Goal: Information Seeking & Learning: Learn about a topic

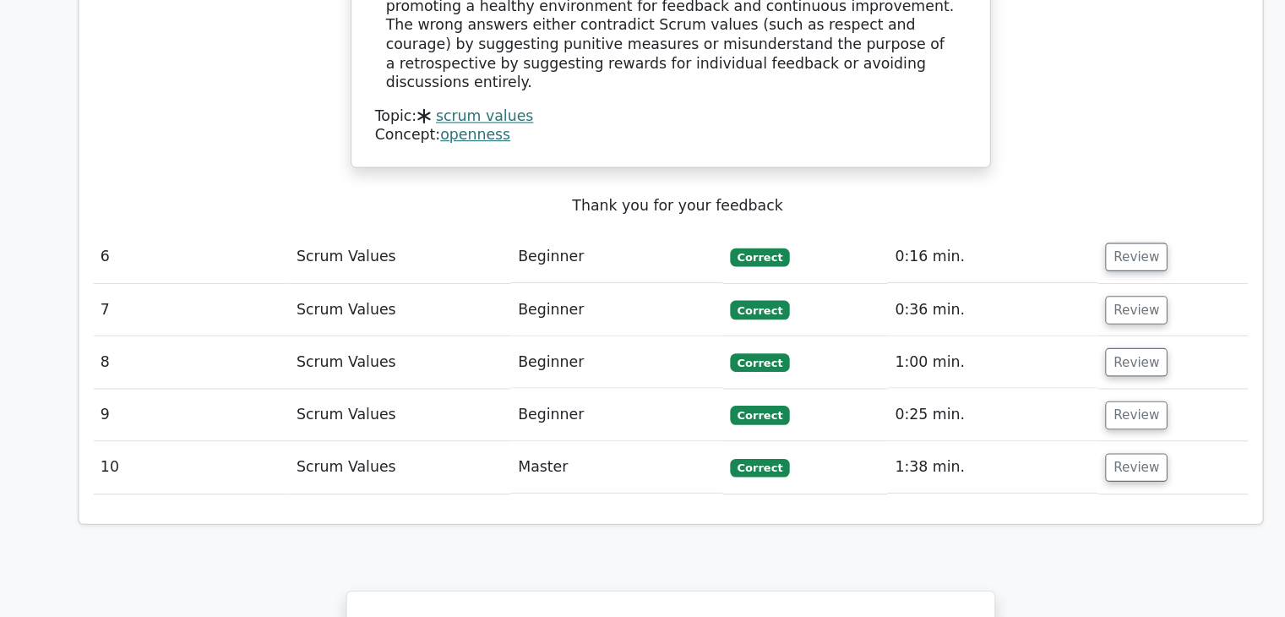
scroll to position [2963, 0]
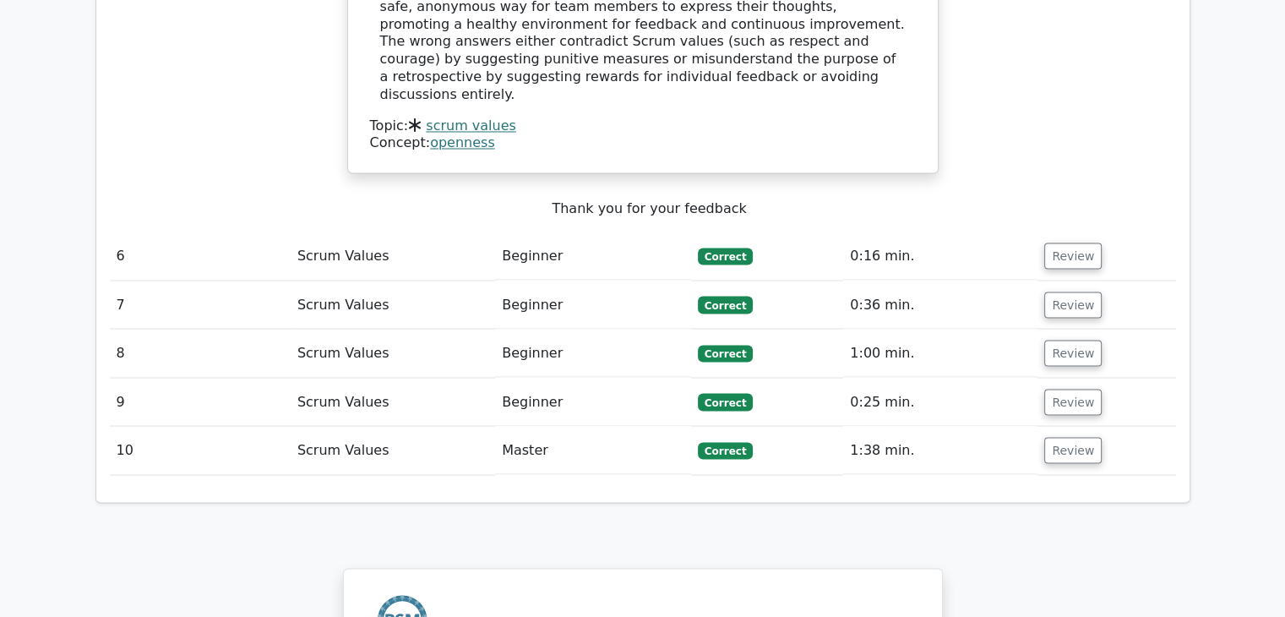
drag, startPoint x: 0, startPoint y: 0, endPoint x: 314, endPoint y: 290, distance: 427.4
click at [314, 426] on td "Scrum Values" at bounding box center [393, 450] width 204 height 48
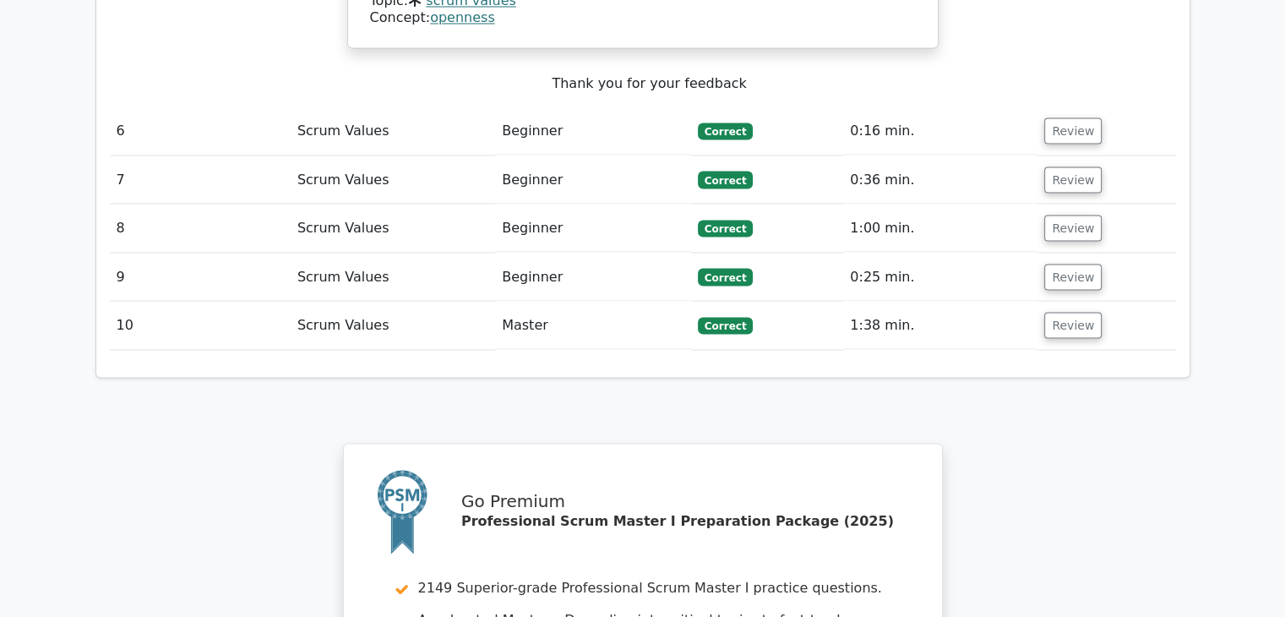
scroll to position [3427, 0]
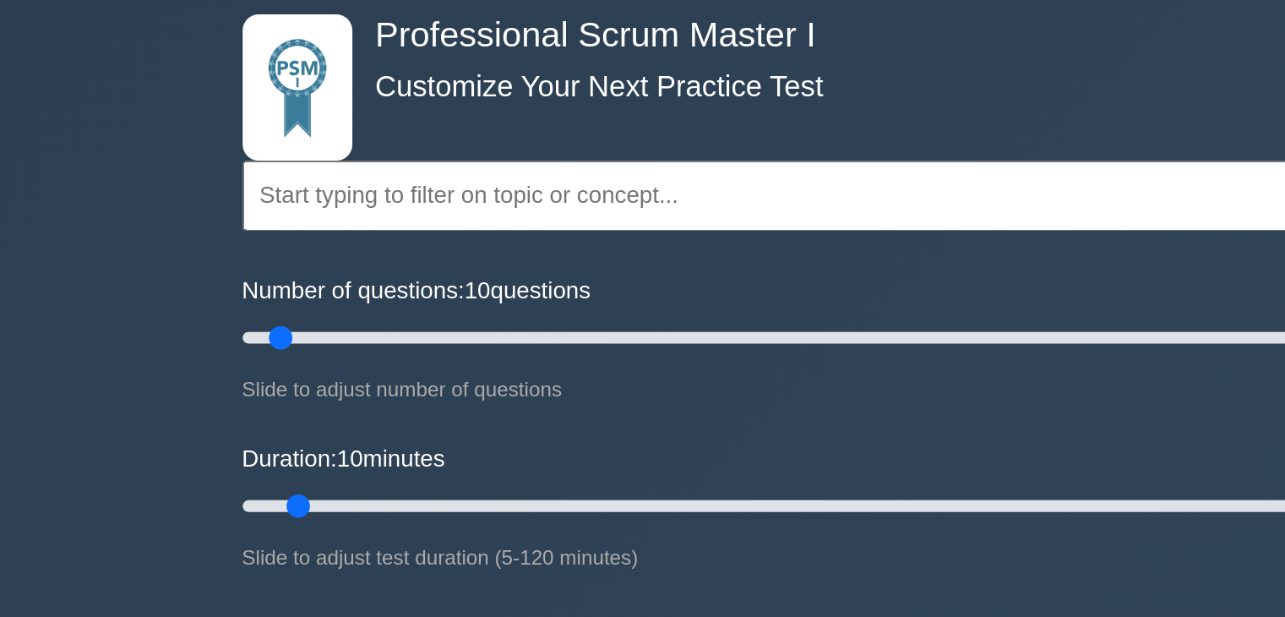
click at [463, 204] on input "text" at bounding box center [642, 199] width 613 height 41
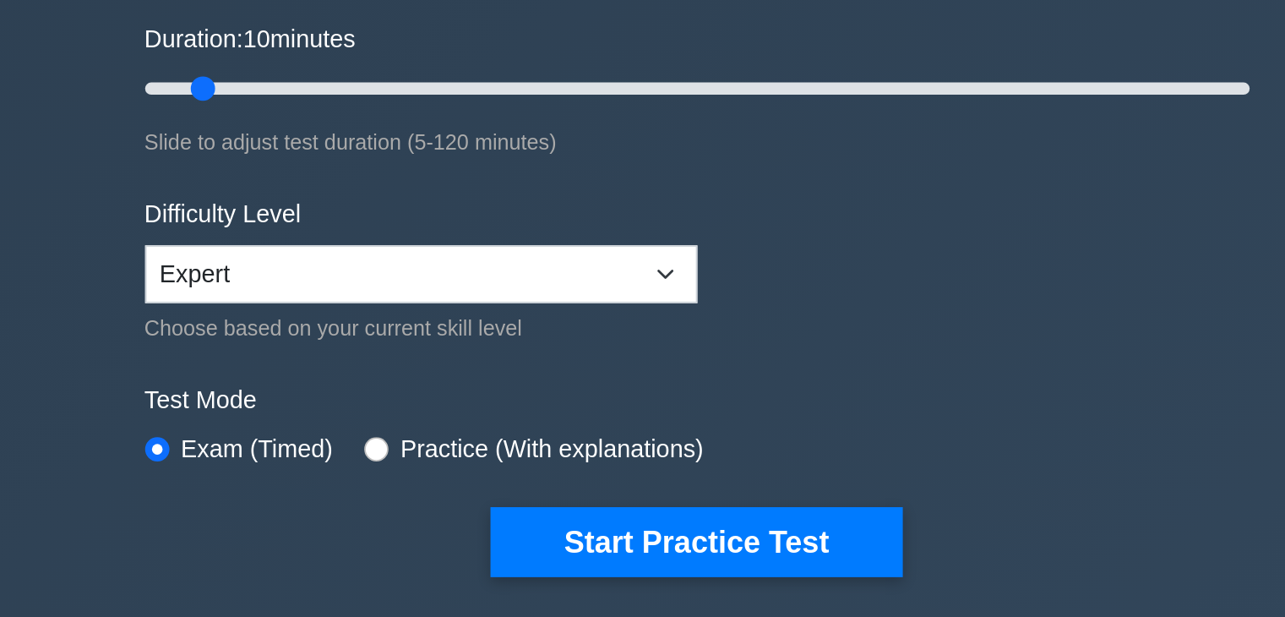
scroll to position [62, 0]
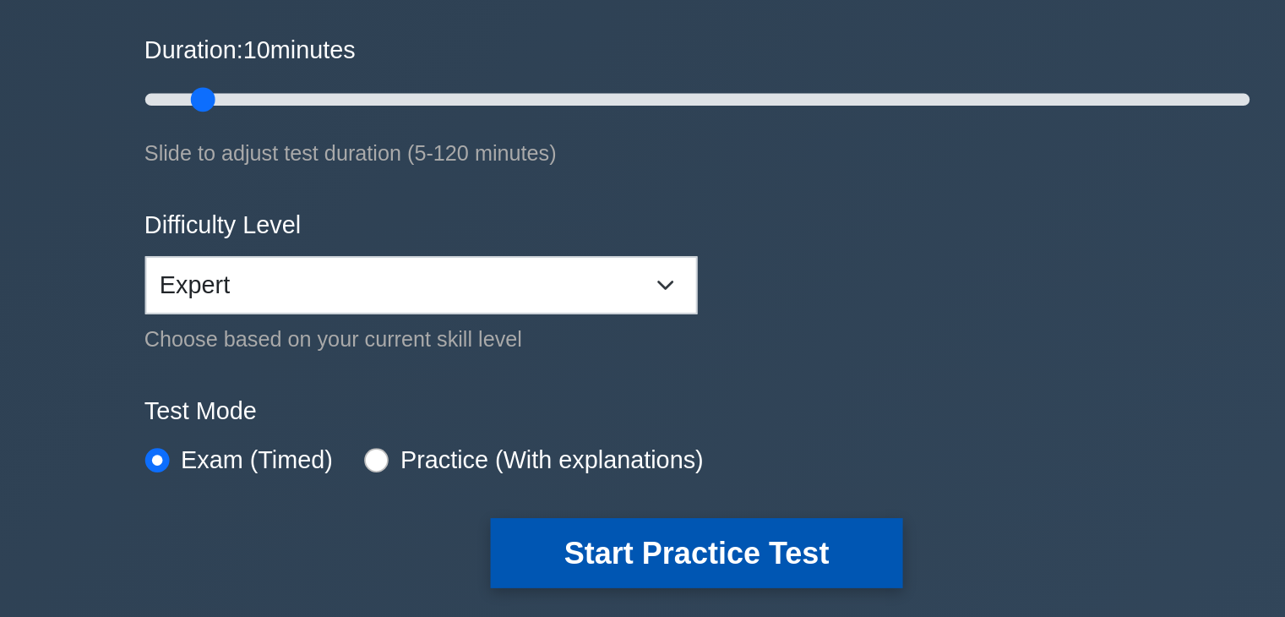
click at [626, 562] on button "Start Practice Test" at bounding box center [642, 568] width 228 height 39
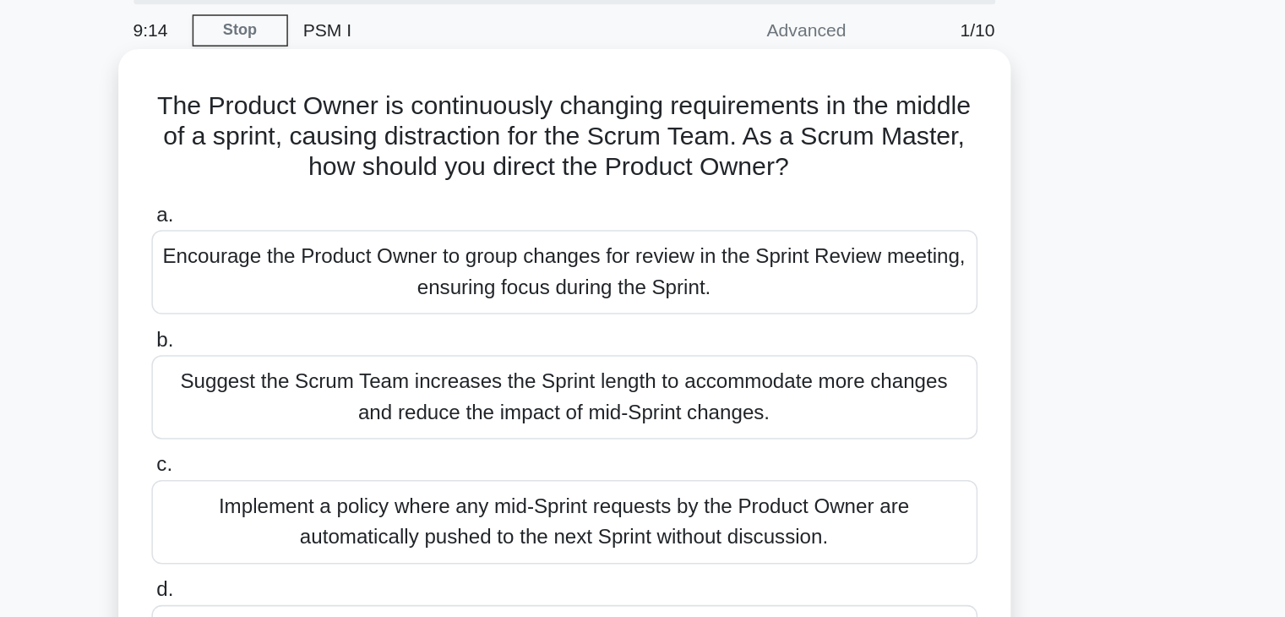
click at [649, 242] on div "Encourage the Product Owner to group changes for review in the Sprint Review me…" at bounding box center [642, 243] width 547 height 56
click at [369, 210] on input "a. Encourage the Product Owner to group changes for review in the Sprint Review…" at bounding box center [369, 204] width 0 height 11
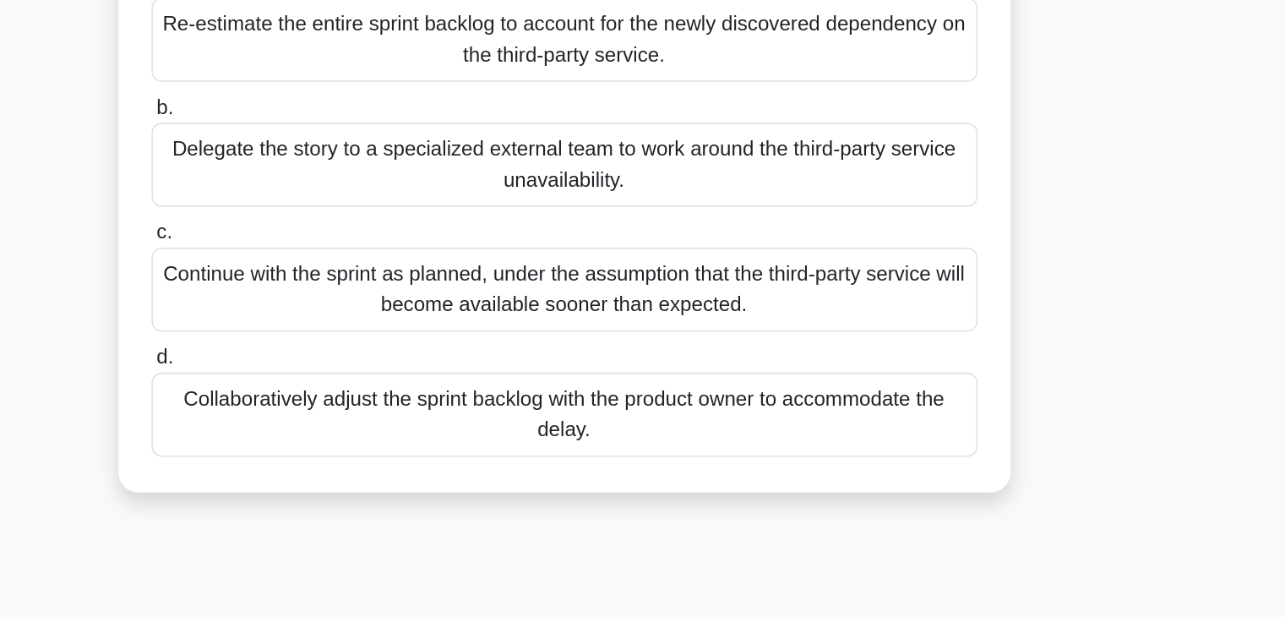
scroll to position [9, 0]
click at [704, 502] on div "Collaboratively adjust the sprint backlog with the product owner to accommodate…" at bounding box center [642, 482] width 547 height 56
click at [369, 449] on input "d. Collaboratively adjust the sprint backlog with the product owner to accommod…" at bounding box center [369, 443] width 0 height 11
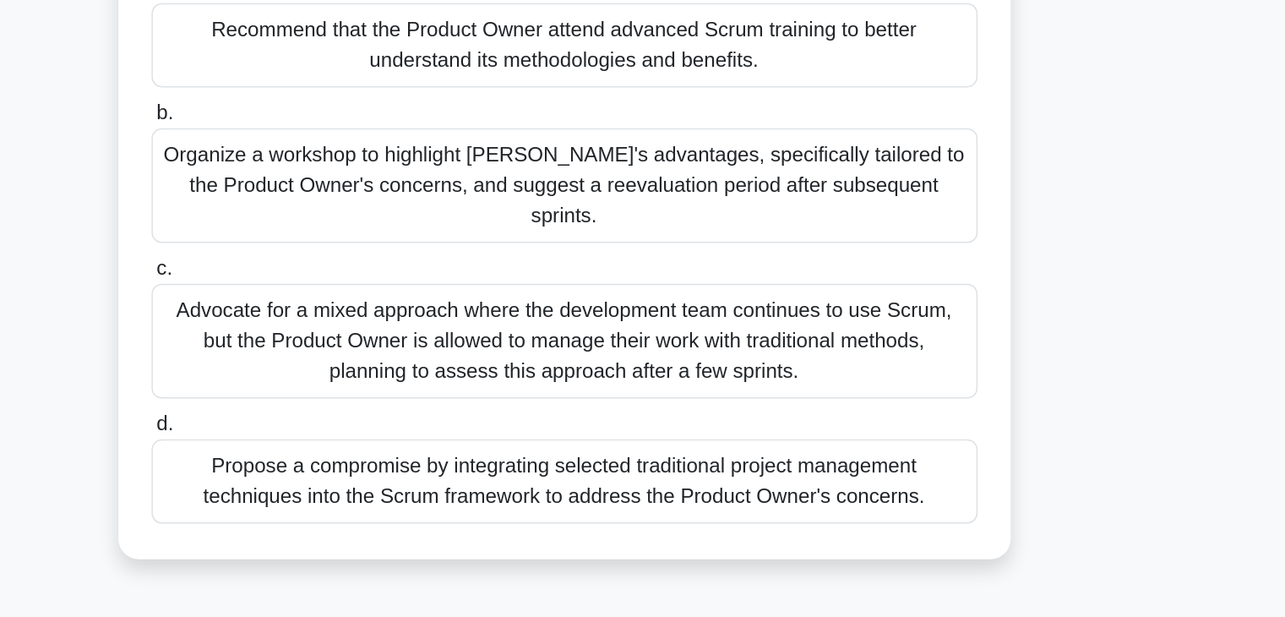
scroll to position [0, 0]
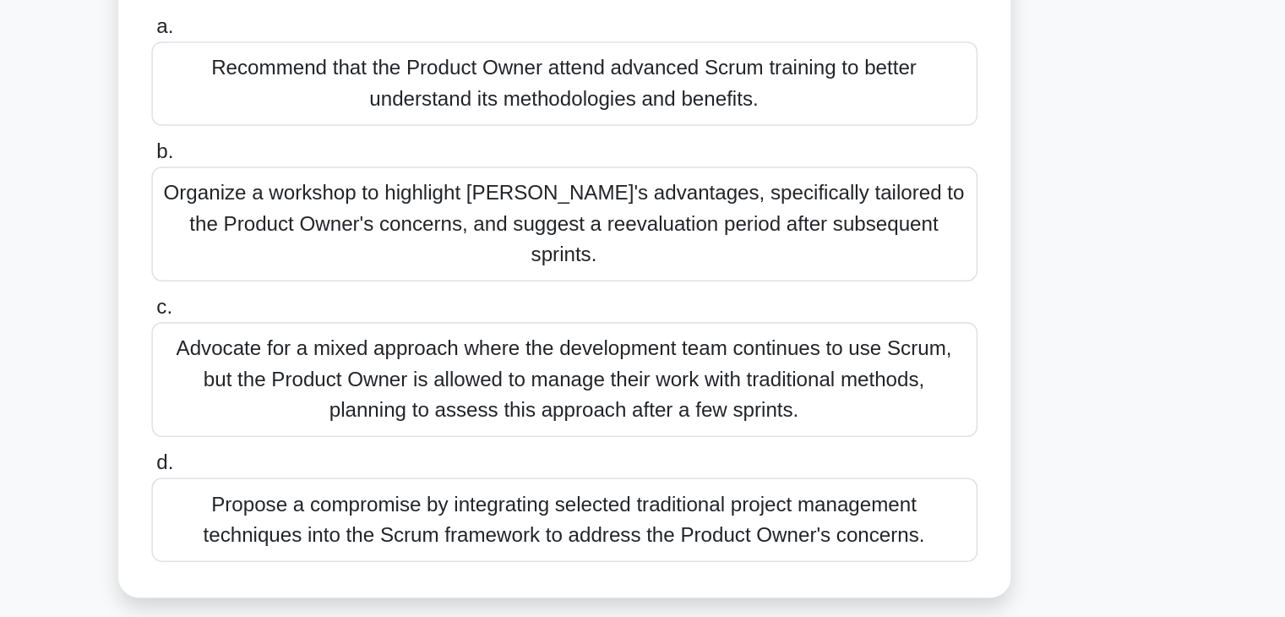
click at [849, 356] on div "Organize a workshop to highlight Scrum's advantages, specifically tailored to t…" at bounding box center [642, 335] width 547 height 76
click at [369, 293] on input "b. Organize a workshop to highlight Scrum's advantages, specifically tailored t…" at bounding box center [369, 287] width 0 height 11
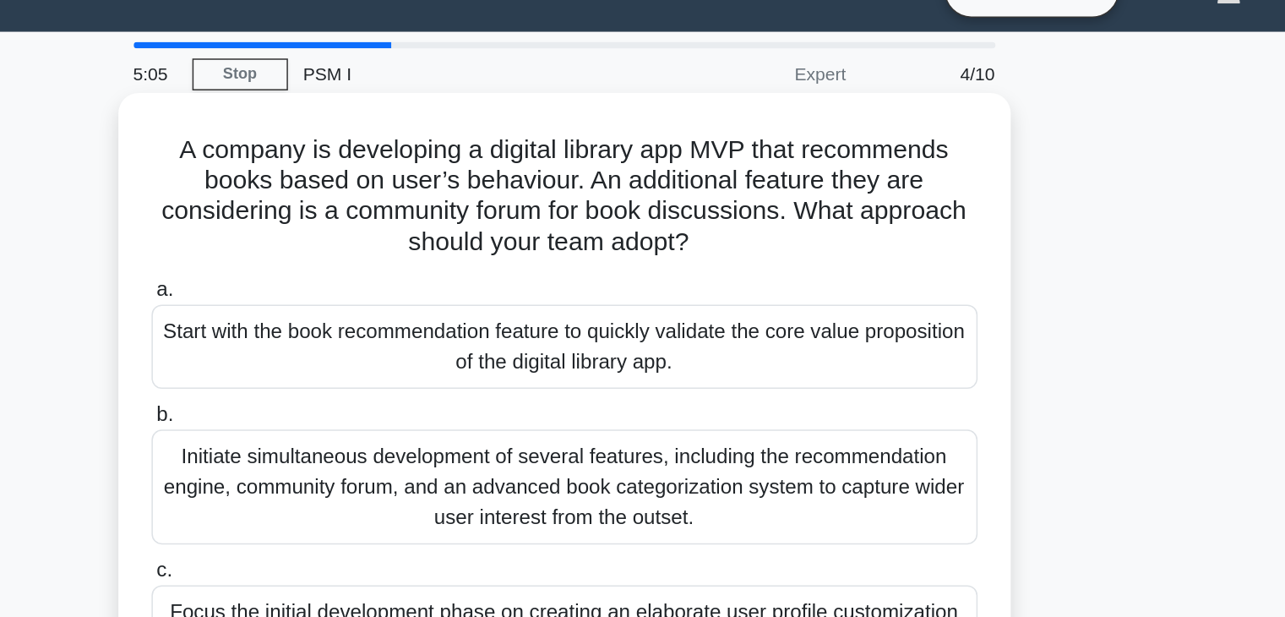
scroll to position [30, 0]
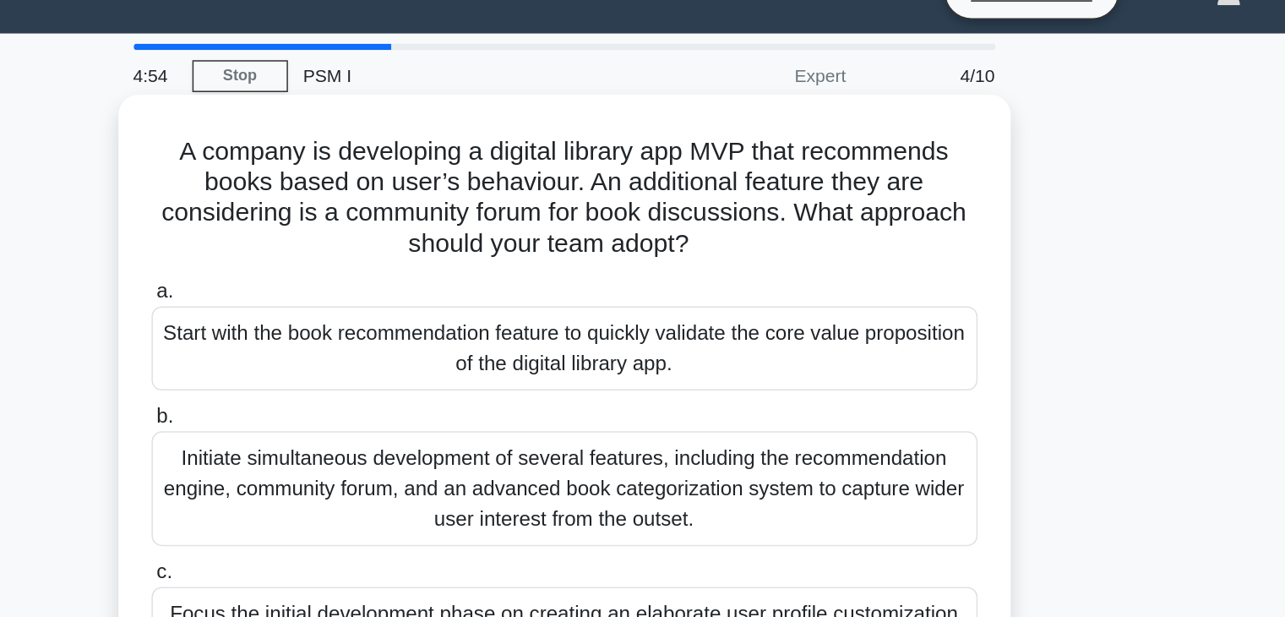
click at [802, 244] on div "Start with the book recommendation feature to quickly validate the core value p…" at bounding box center [642, 232] width 547 height 56
click at [369, 200] on input "a. Start with the book recommendation feature to quickly validate the core valu…" at bounding box center [369, 194] width 0 height 11
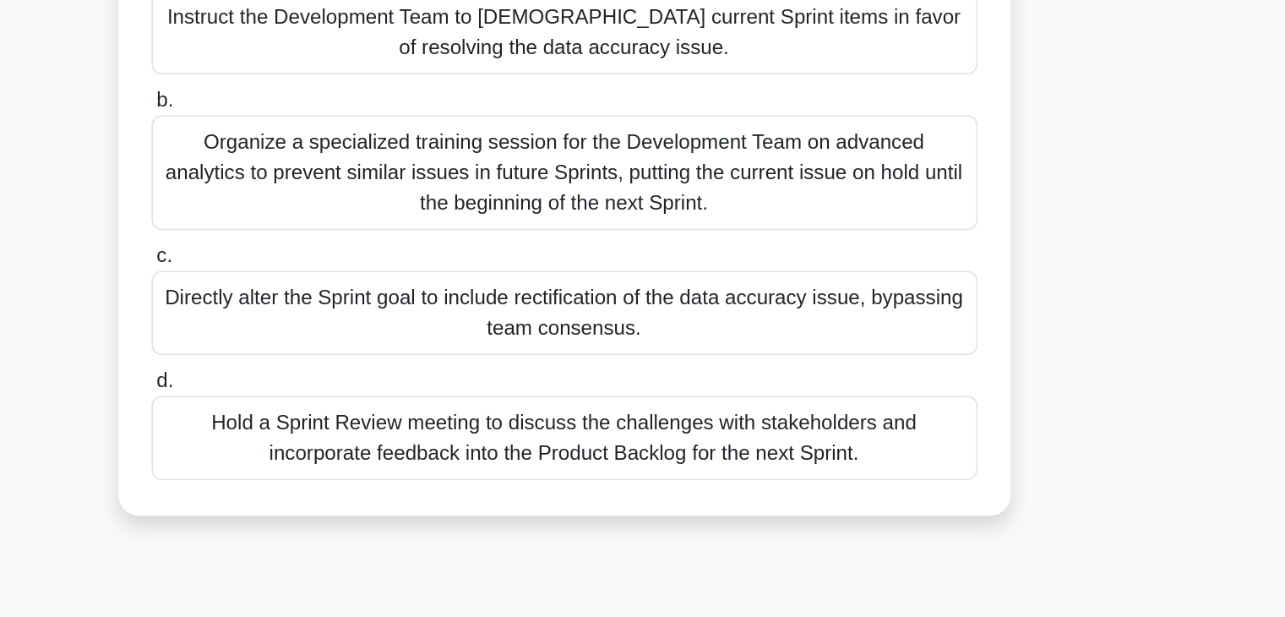
scroll to position [74, 0]
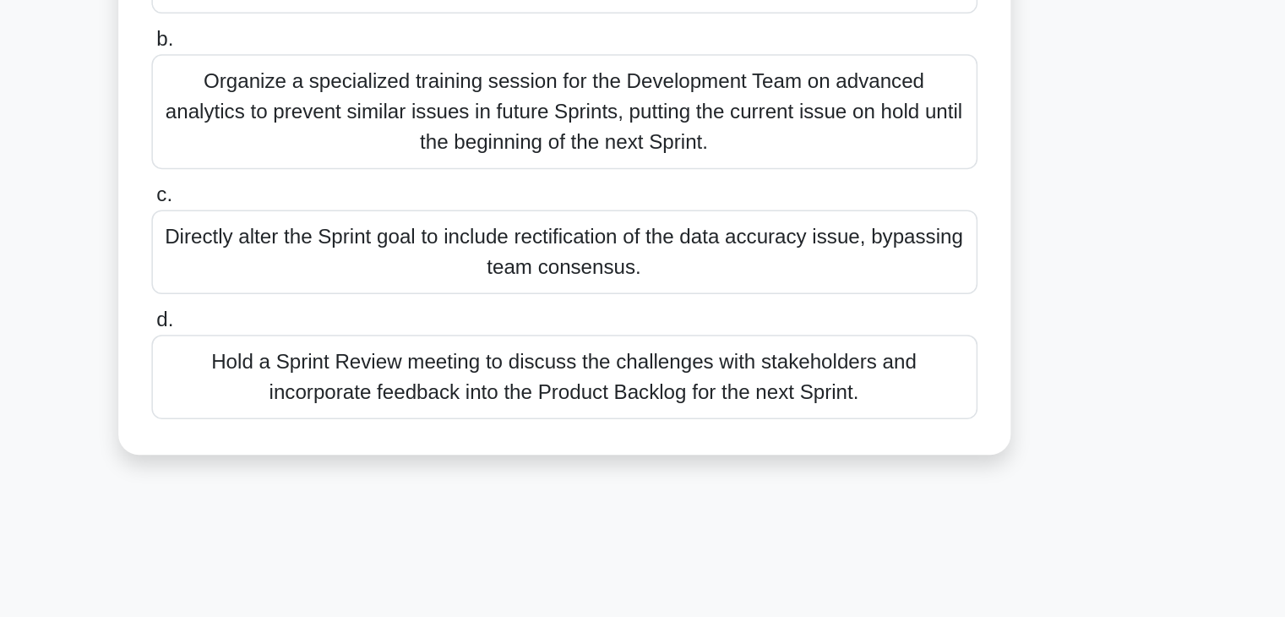
click at [697, 474] on div "Hold a Sprint Review meeting to discuss the challenges with stakeholders and in…" at bounding box center [642, 457] width 547 height 56
click at [369, 425] on input "d. Hold a Sprint Review meeting to discuss the challenges with stakeholders and…" at bounding box center [369, 419] width 0 height 11
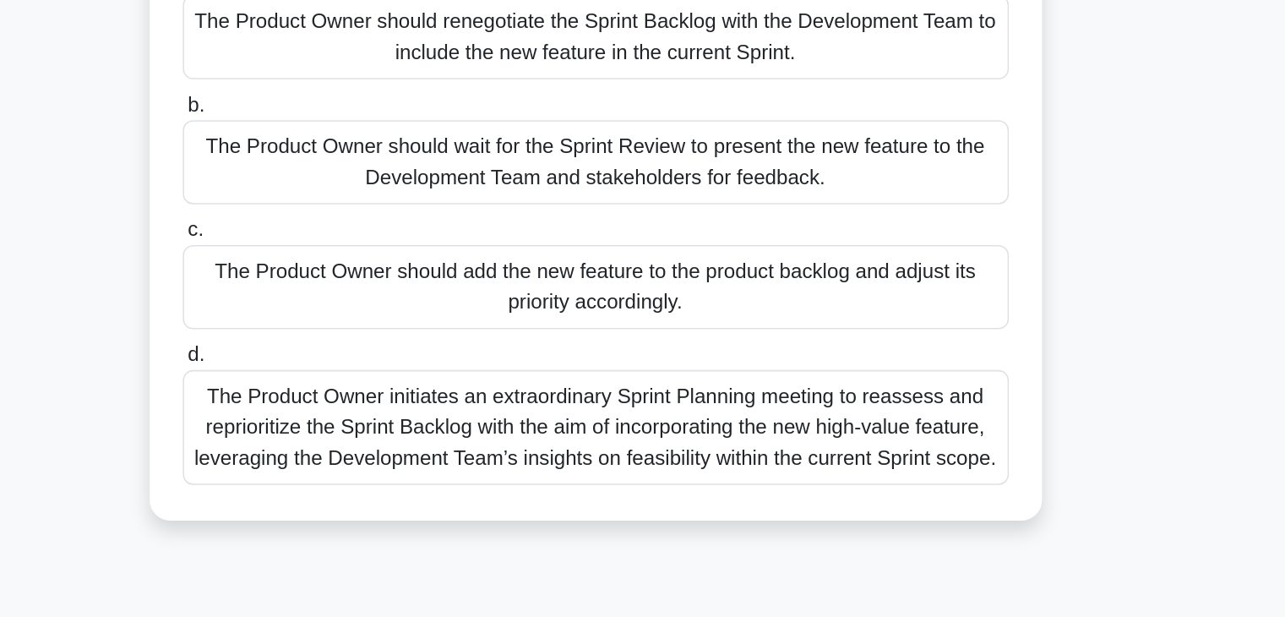
scroll to position [10, 0]
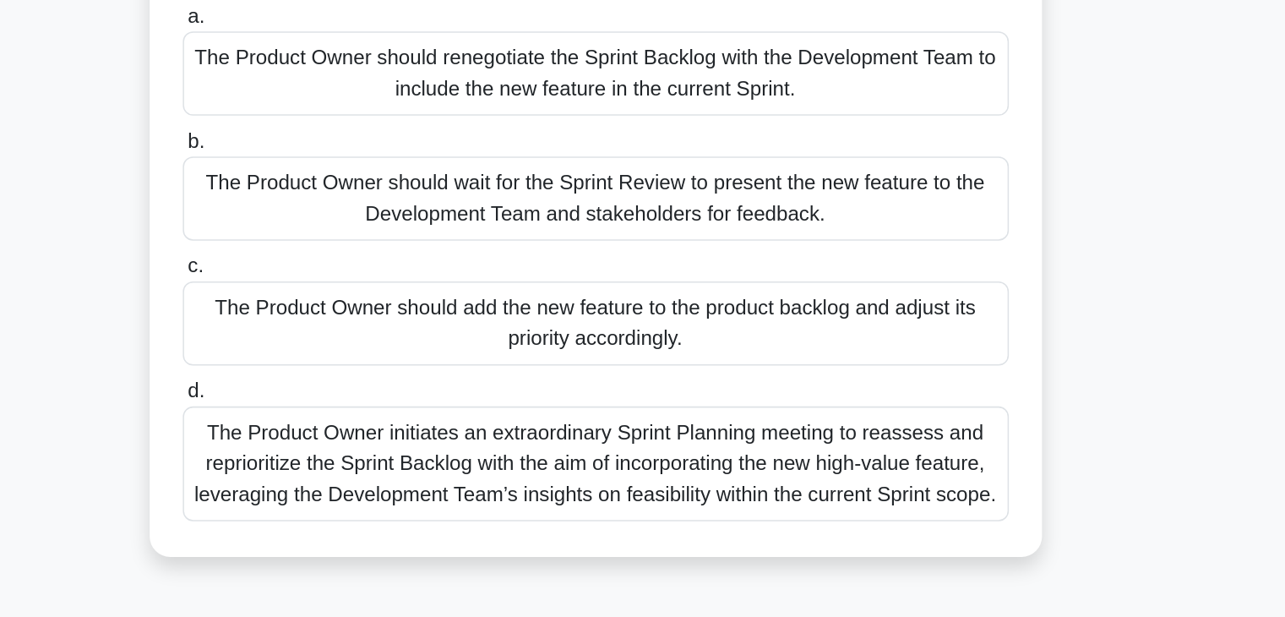
click at [817, 495] on div "The Product Owner initiates an extraordinary Sprint Planning meeting to reasses…" at bounding box center [642, 491] width 547 height 76
click at [369, 448] on input "d. The Product Owner initiates an extraordinary Sprint Planning meeting to reas…" at bounding box center [369, 442] width 0 height 11
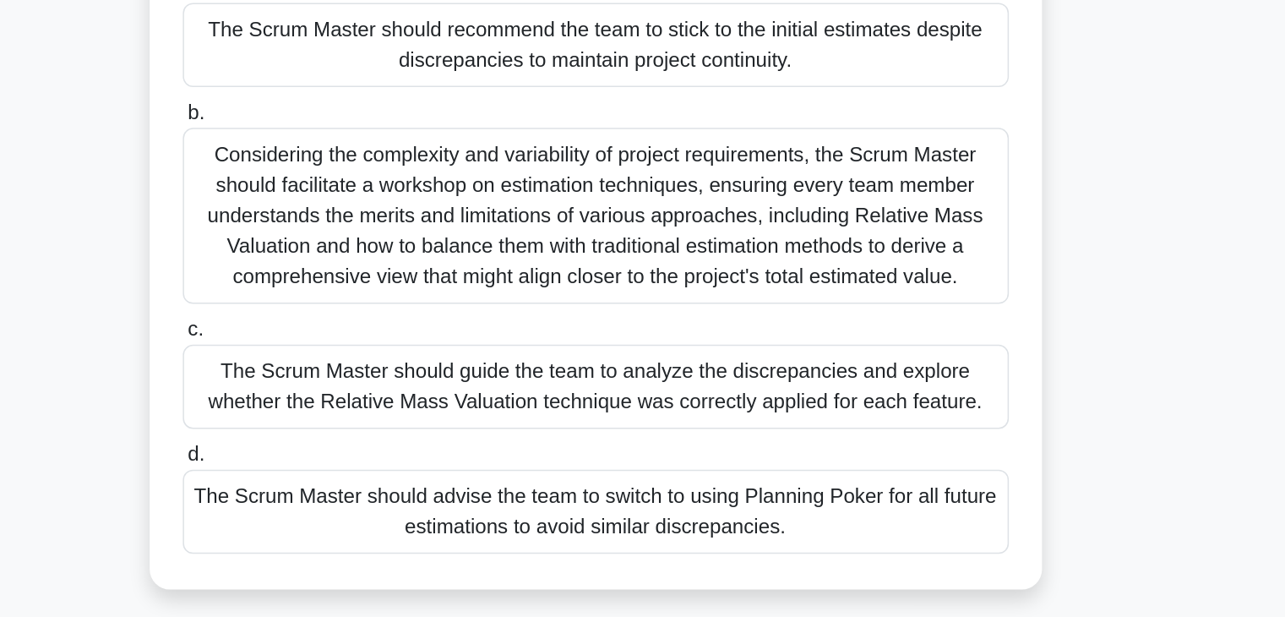
scroll to position [28, 0]
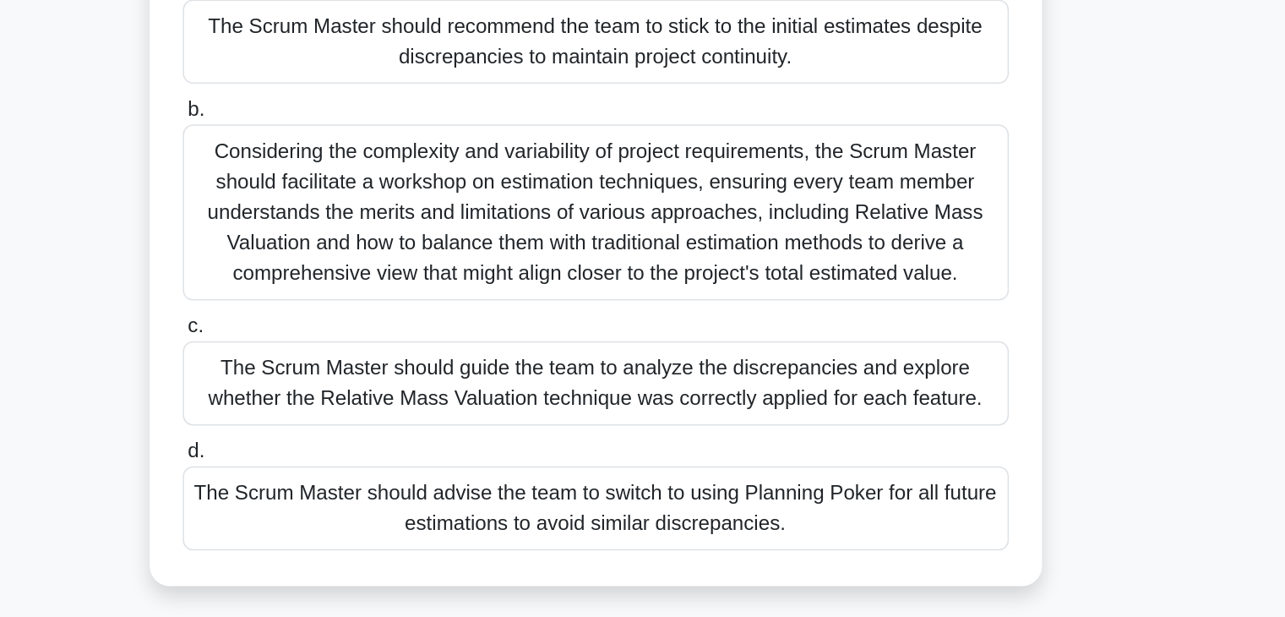
click at [739, 357] on div "Considering the complexity and variability of project requirements, the Scrum M…" at bounding box center [642, 348] width 547 height 117
click at [369, 285] on input "b. Considering the complexity and variability of project requirements, the Scru…" at bounding box center [369, 279] width 0 height 11
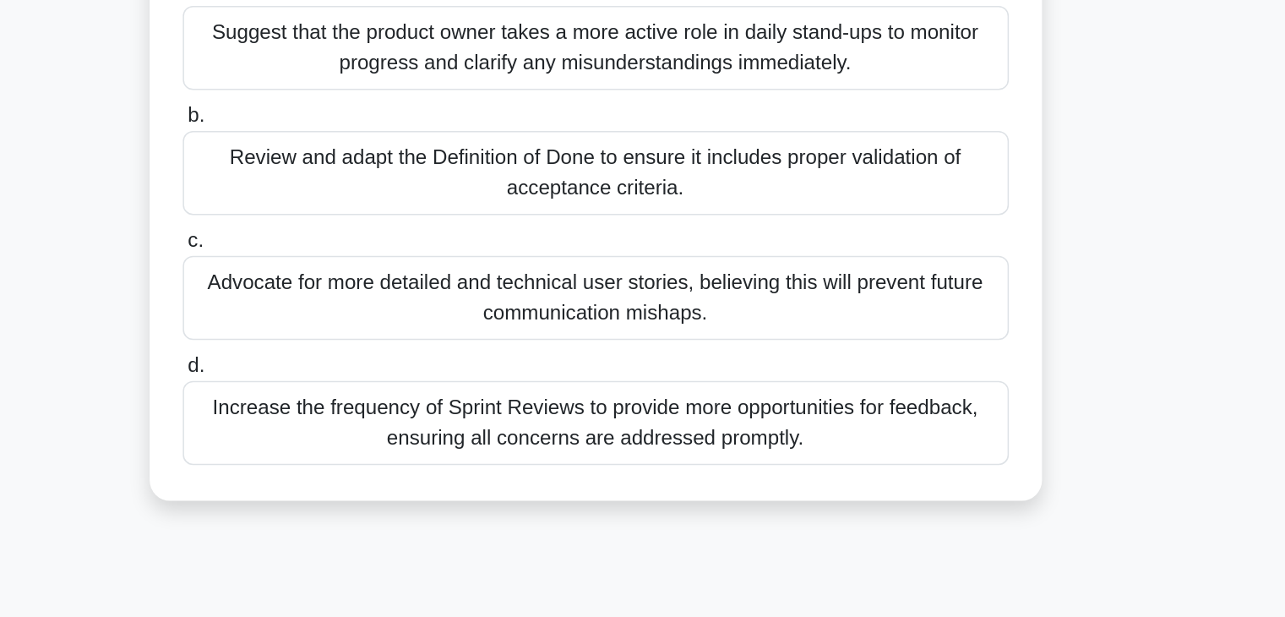
scroll to position [0, 0]
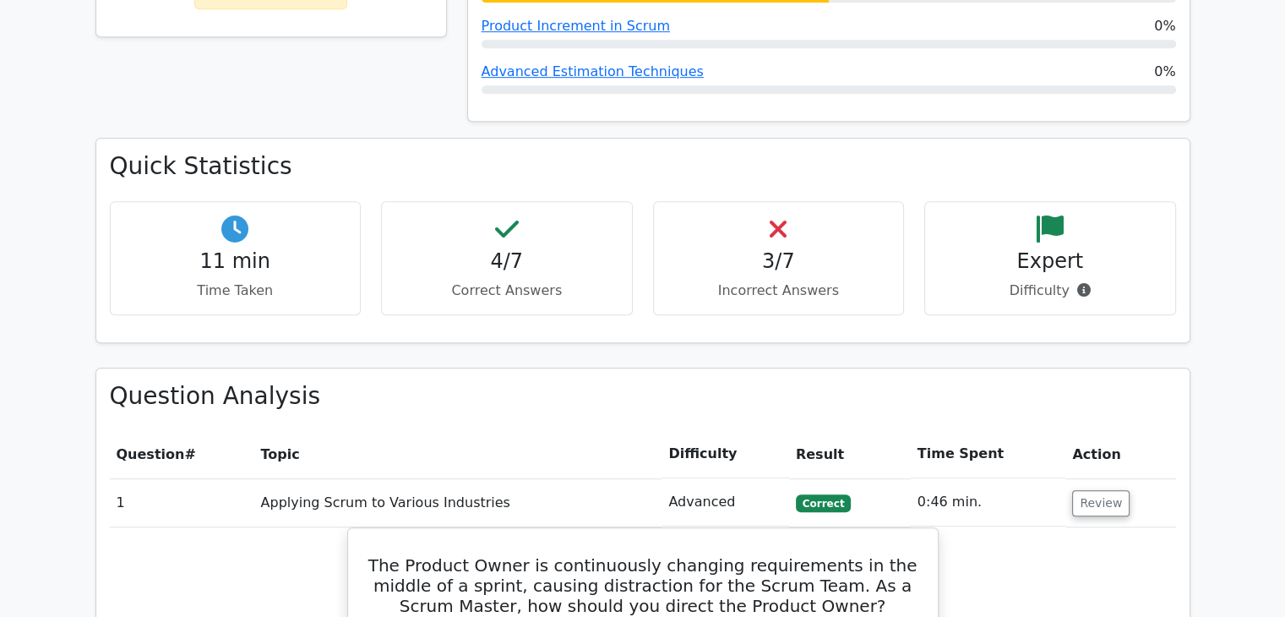
scroll to position [973, 0]
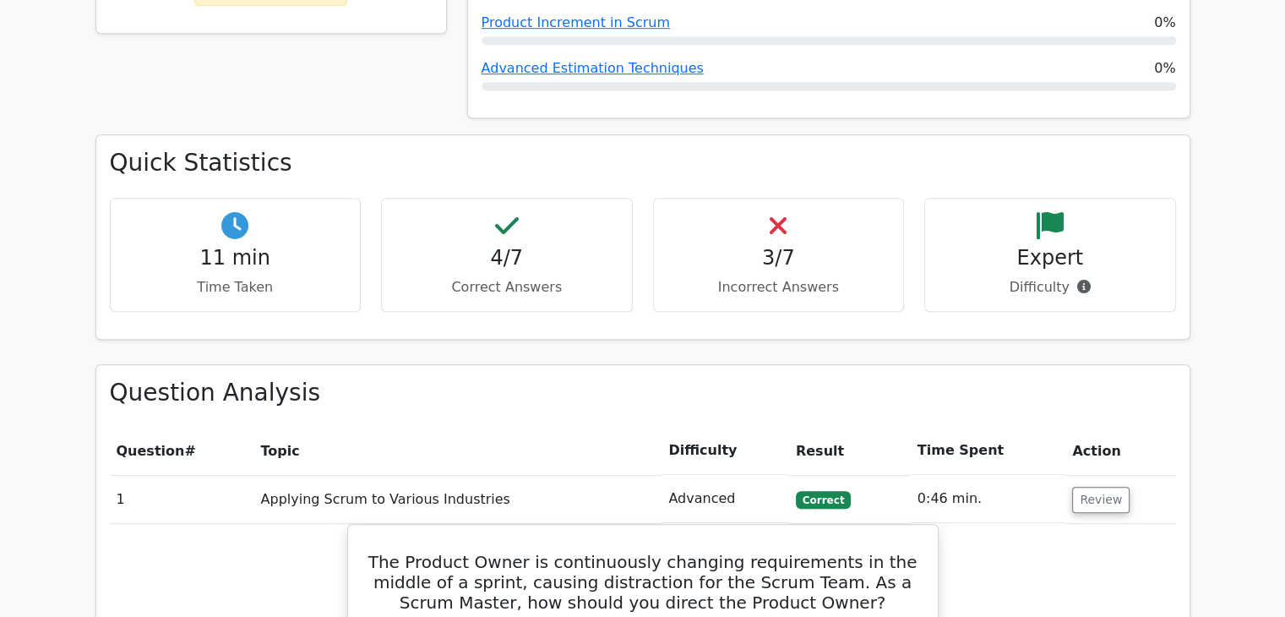
click at [777, 246] on h4 "3/7" at bounding box center [778, 258] width 223 height 24
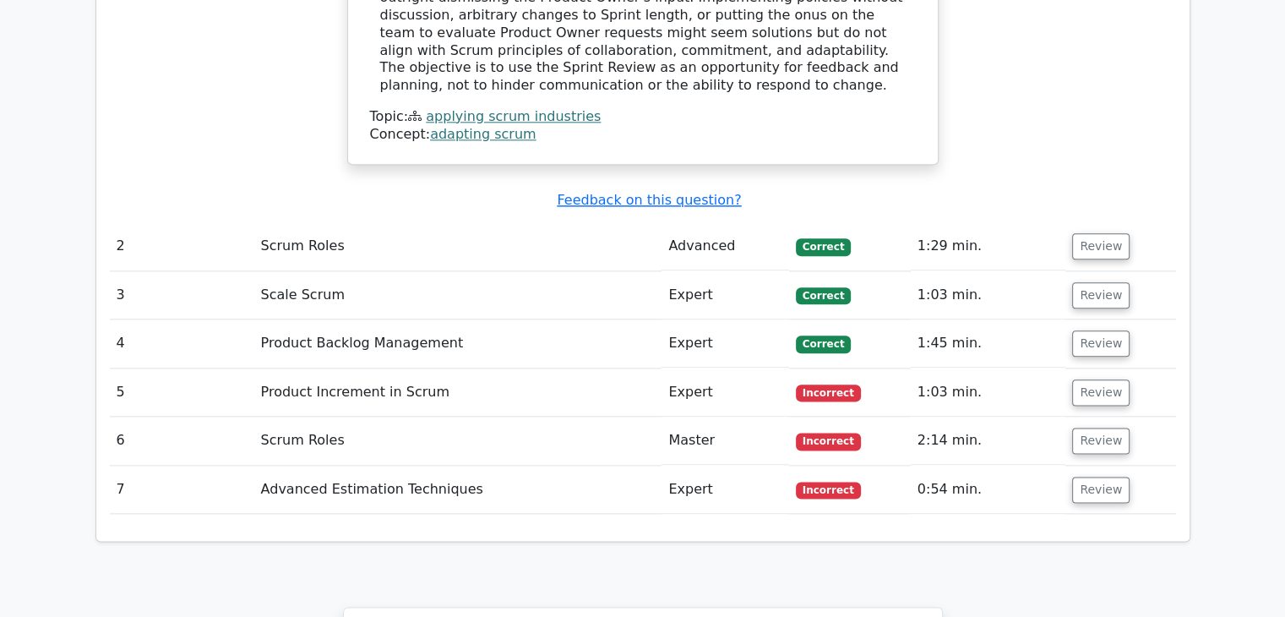
scroll to position [2010, 0]
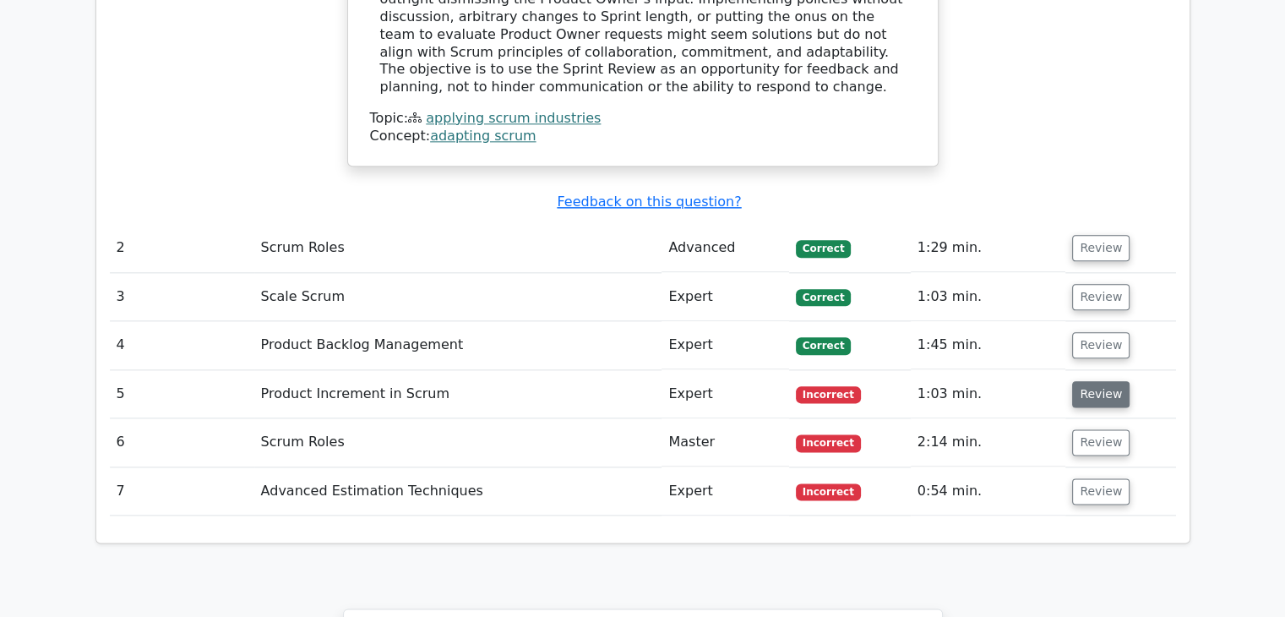
click at [1078, 381] on button "Review" at bounding box center [1100, 394] width 57 height 26
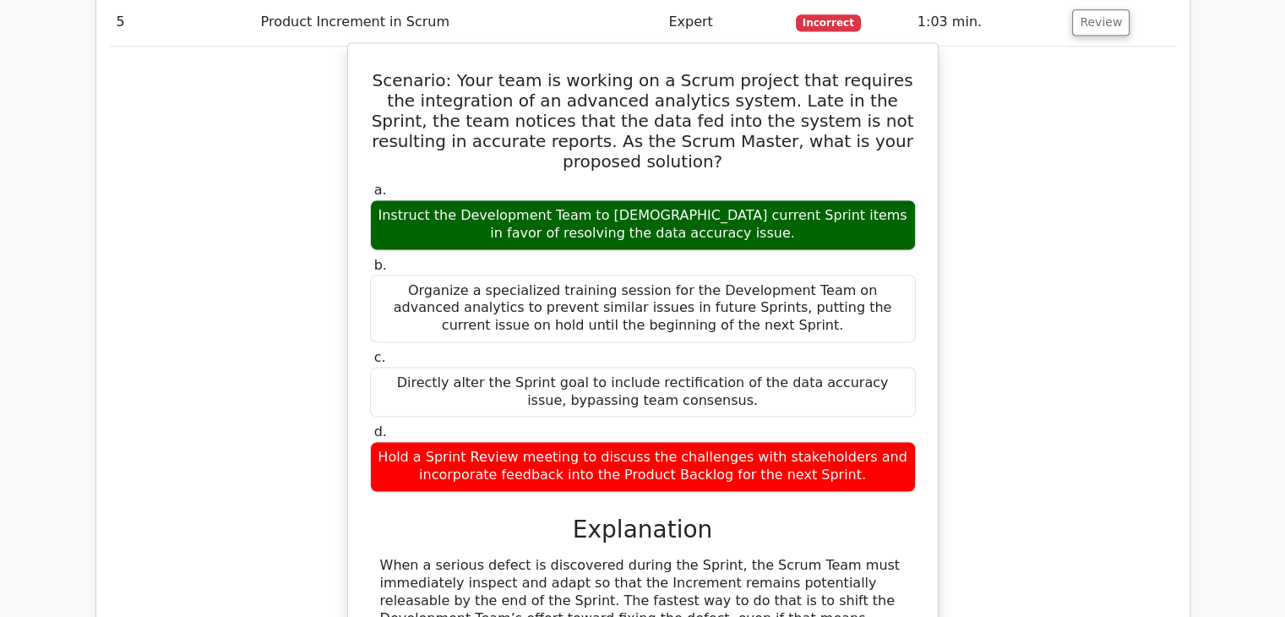
scroll to position [2382, 0]
drag, startPoint x: 868, startPoint y: 396, endPoint x: 456, endPoint y: 21, distance: 557.2
click at [456, 50] on div "Scenario: Your team is working on a Scrum project that requires the integration…" at bounding box center [643, 440] width 576 height 780
copy div "Your team is working on a Scrum project that requires the integration of an adv…"
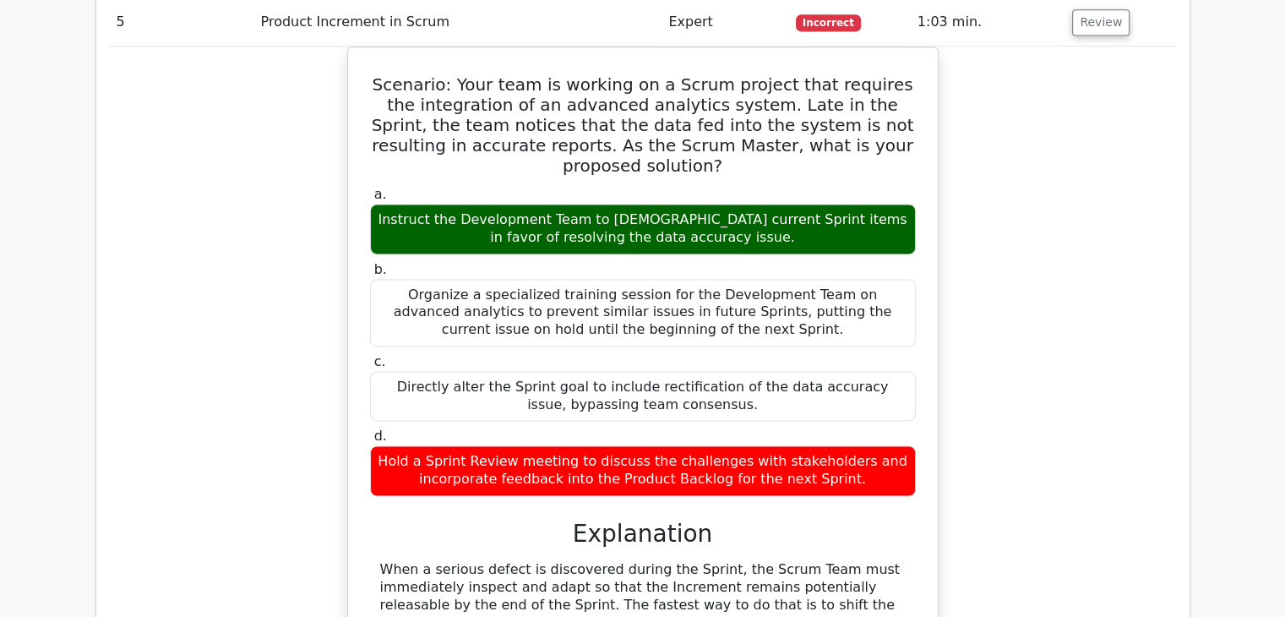
click at [195, 184] on div "Scenario: Your team is working on a Scrum project that requires the integration…" at bounding box center [643, 453] width 1066 height 815
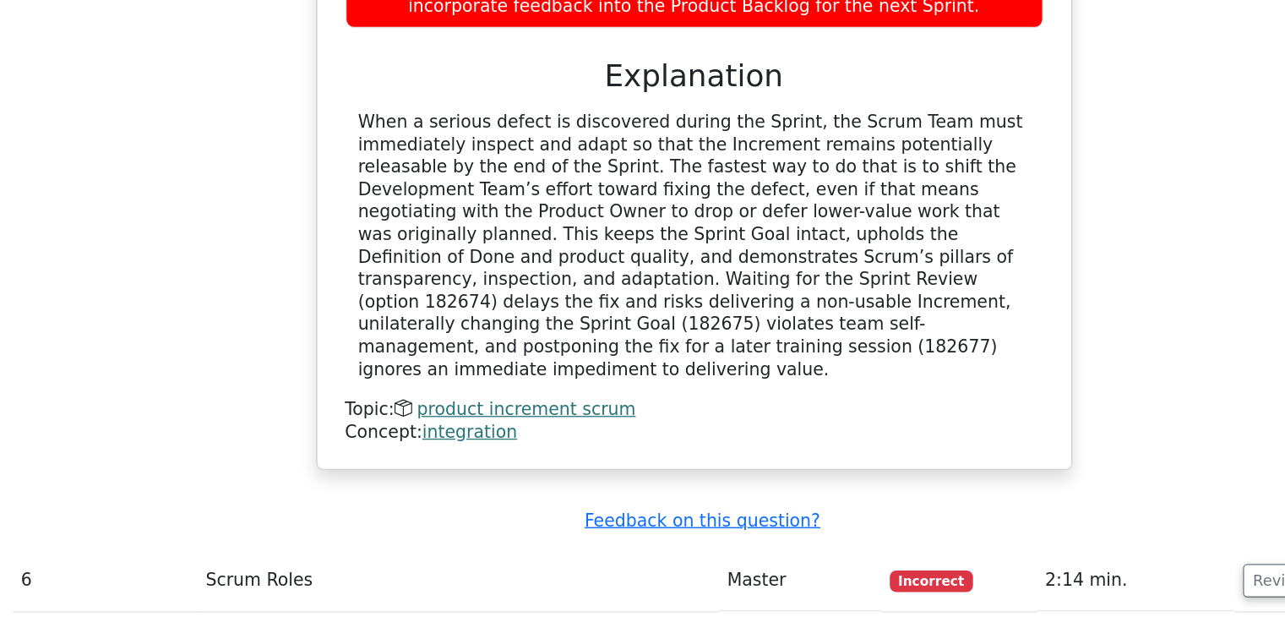
scroll to position [2720, 0]
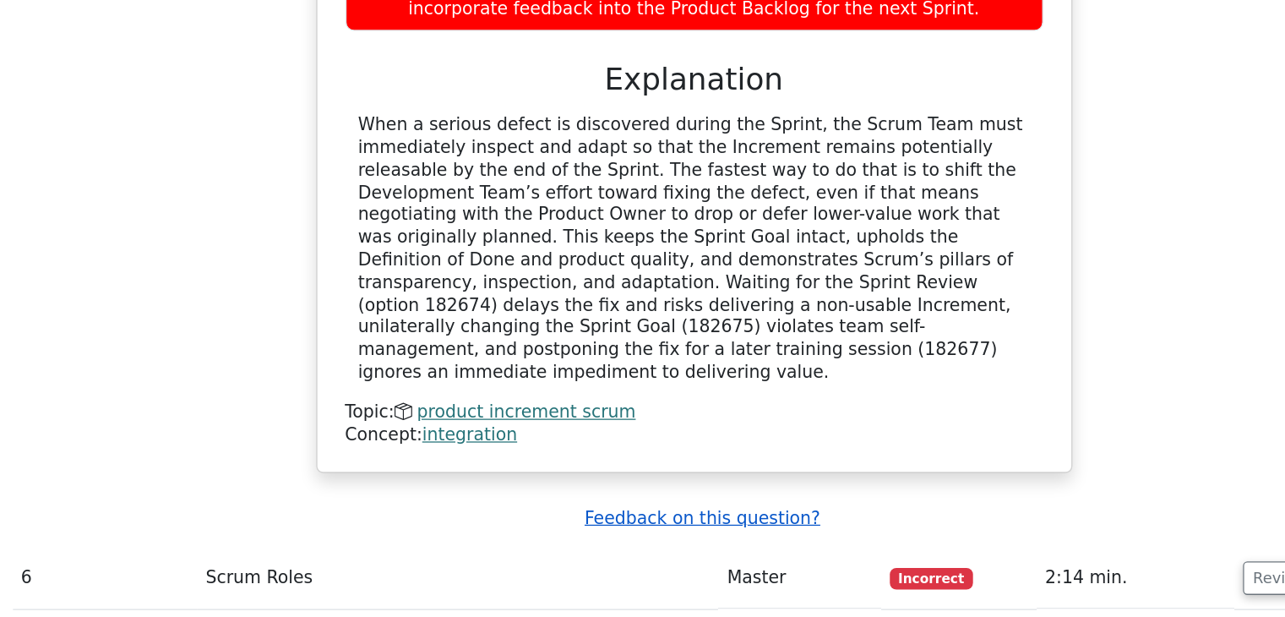
click at [618, 530] on u "Feedback on this question?" at bounding box center [649, 538] width 184 height 16
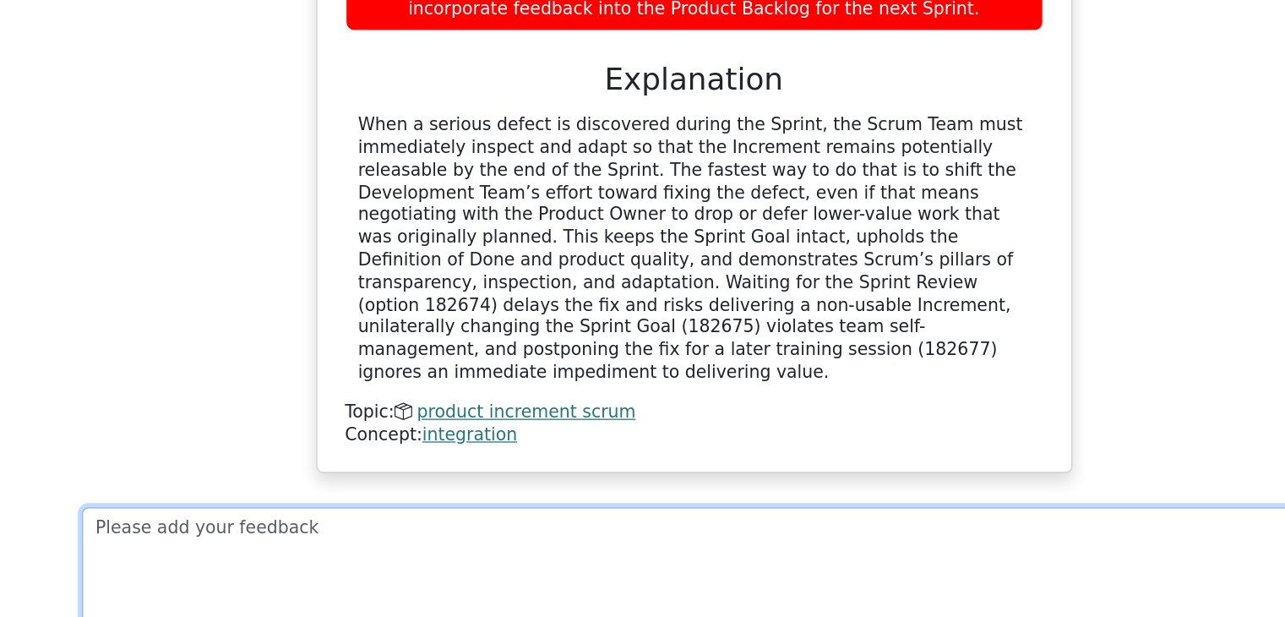
click at [469, 530] on textarea at bounding box center [656, 586] width 985 height 113
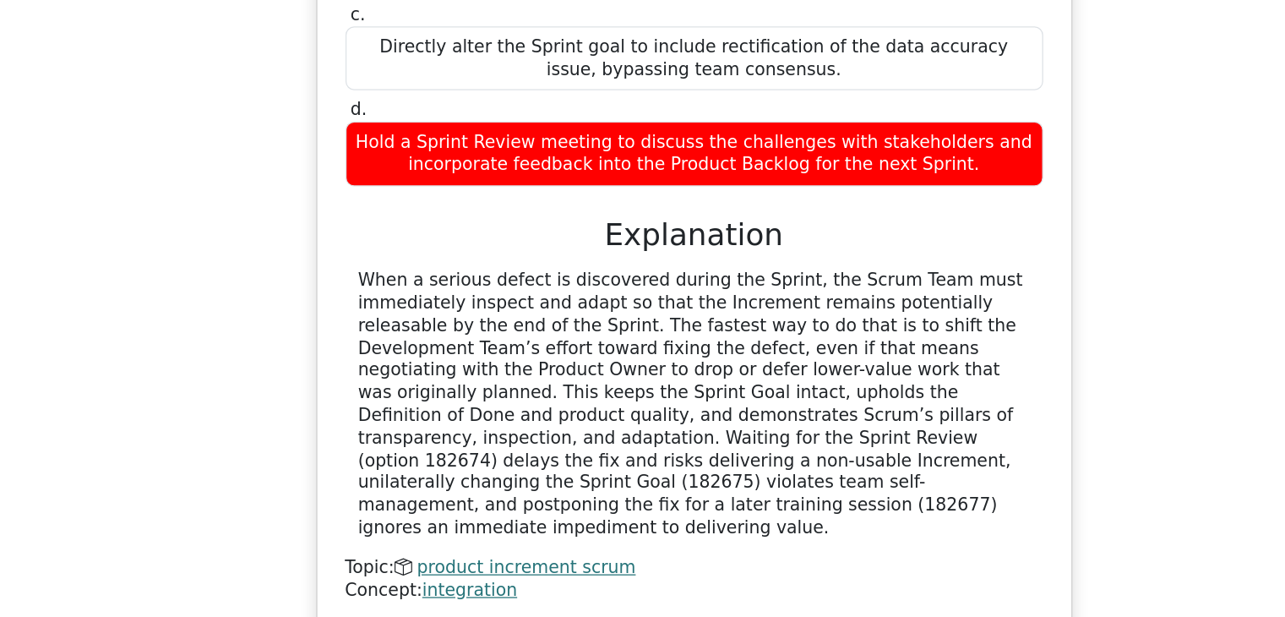
scroll to position [2603, 0]
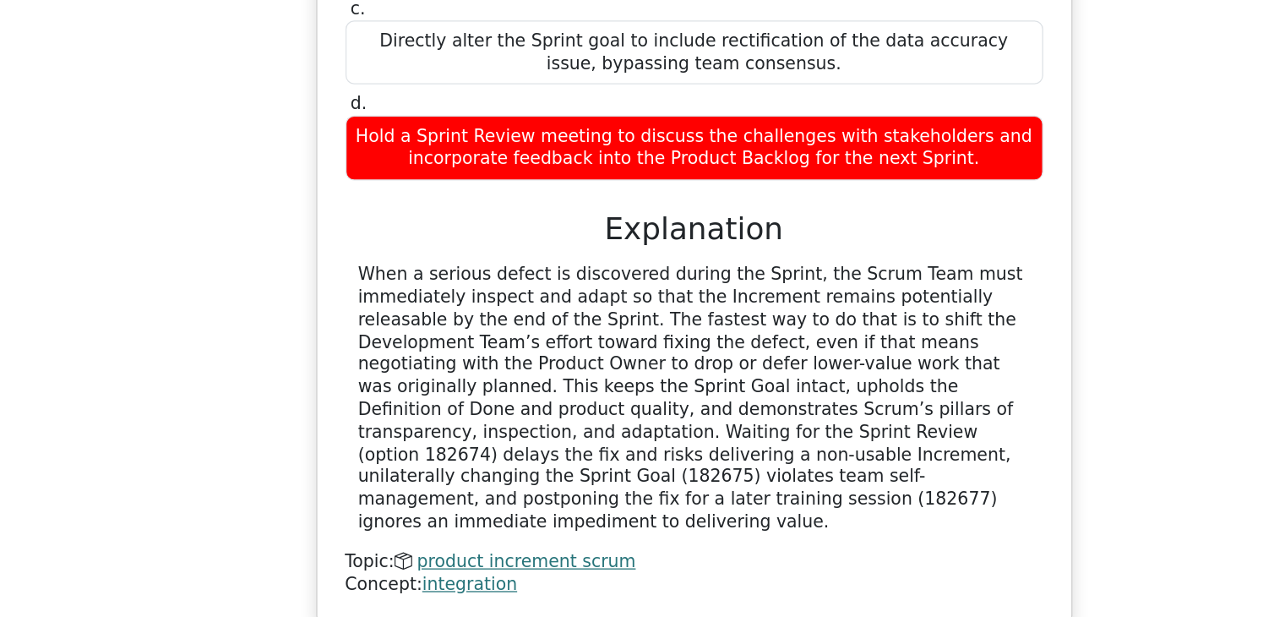
paste textarea "The Scrum Master's role is to facilitate, not to instruct the Developers on how…"
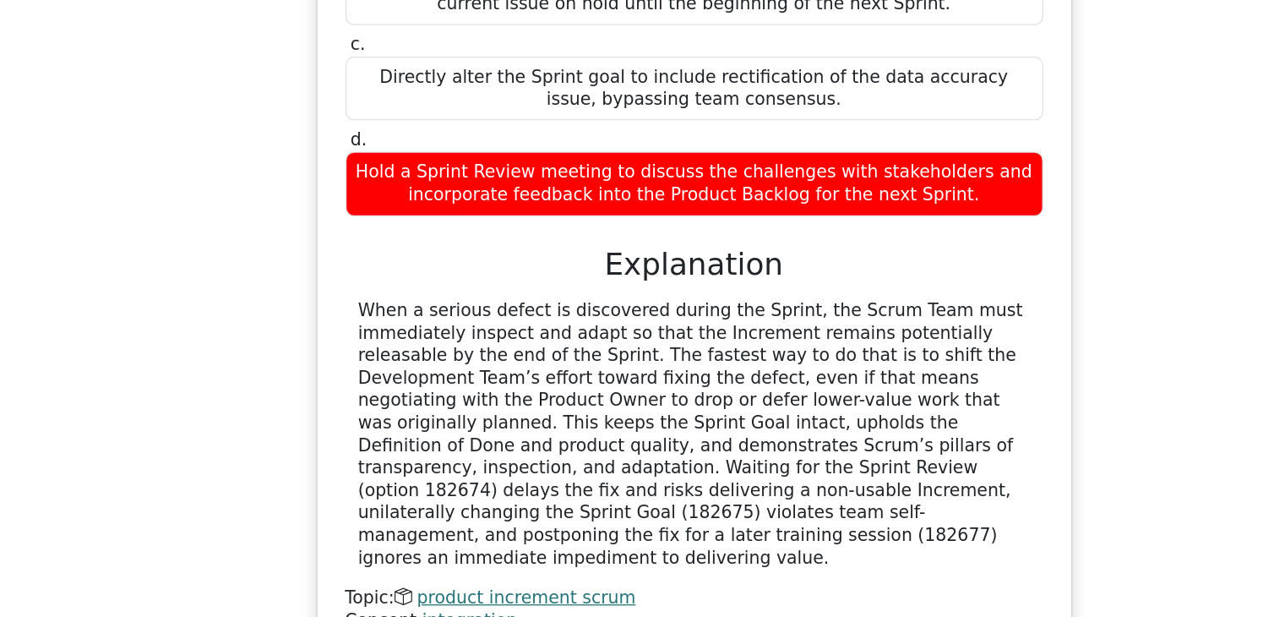
scroll to position [2595, 0]
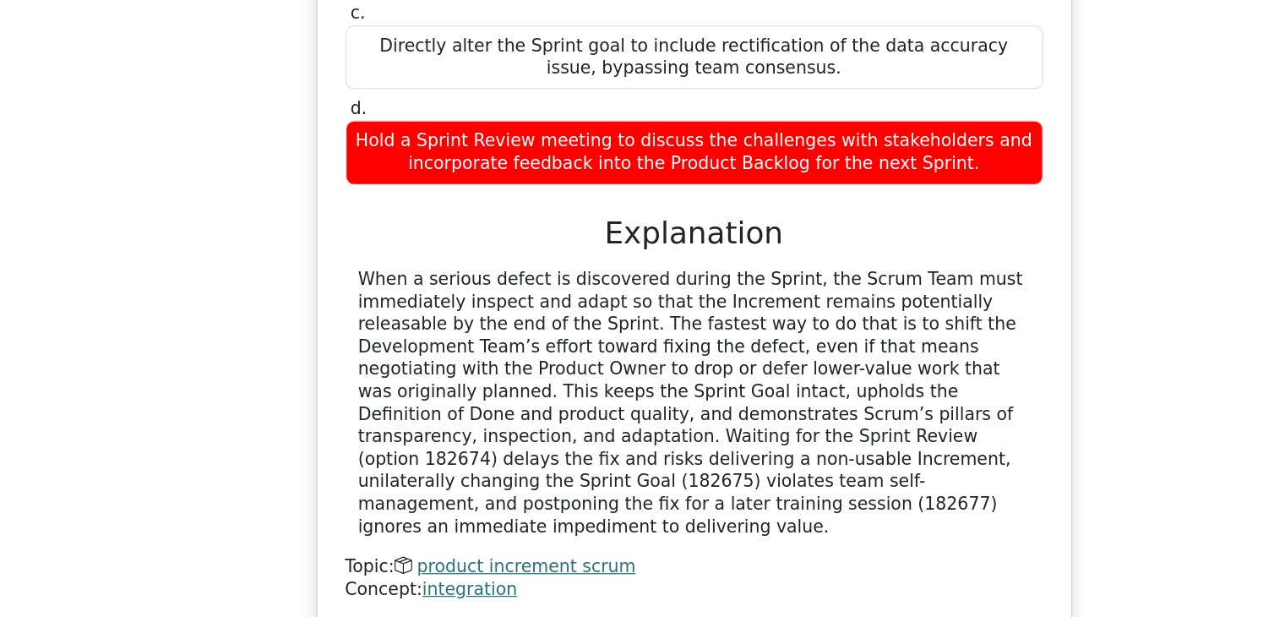
type textarea "i think correct answer is option - d, not a, because the Scrum Master's role is…"
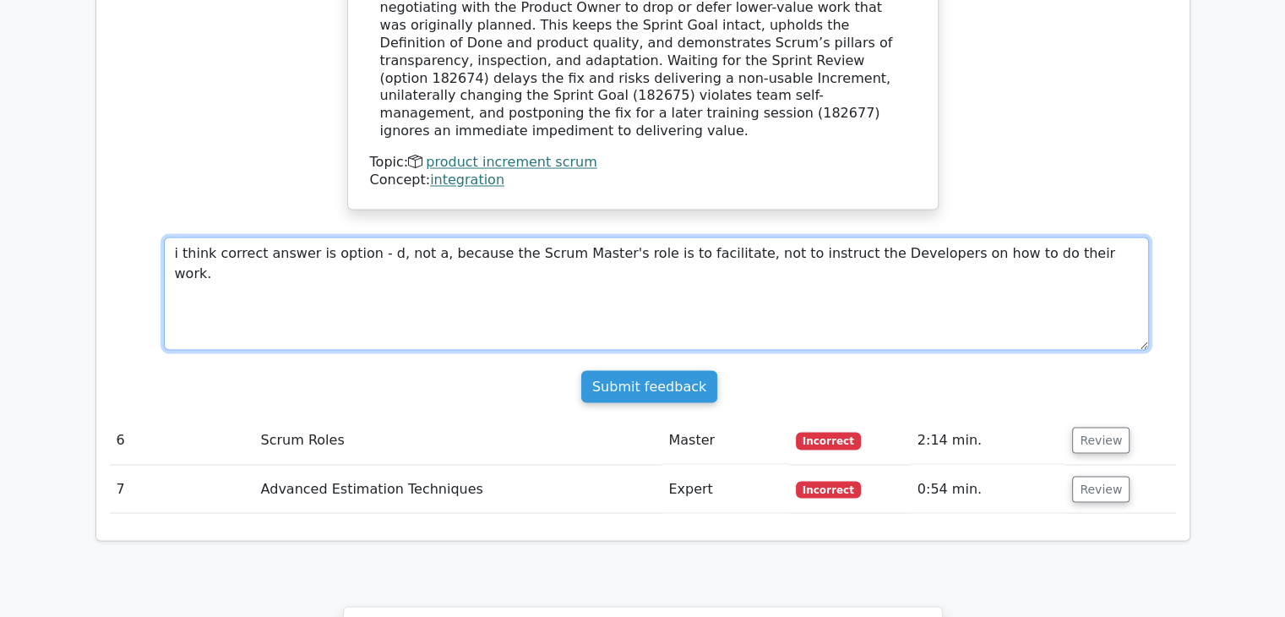
scroll to position [3013, 0]
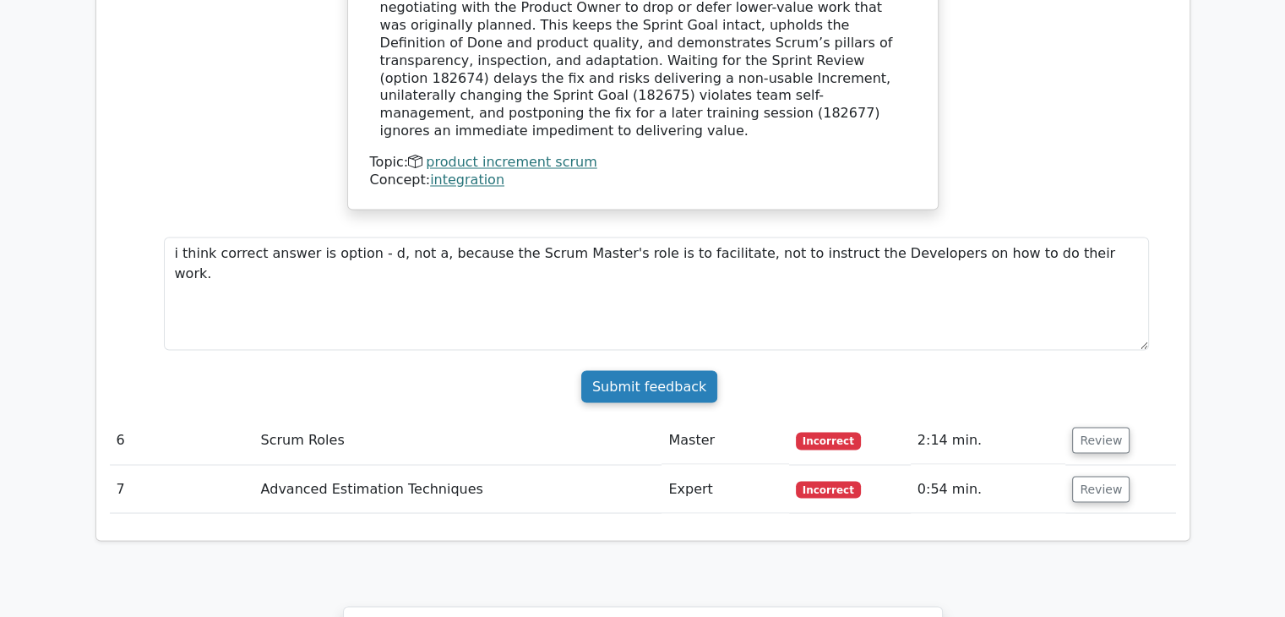
click at [647, 370] on input "Submit feedback" at bounding box center [649, 386] width 136 height 32
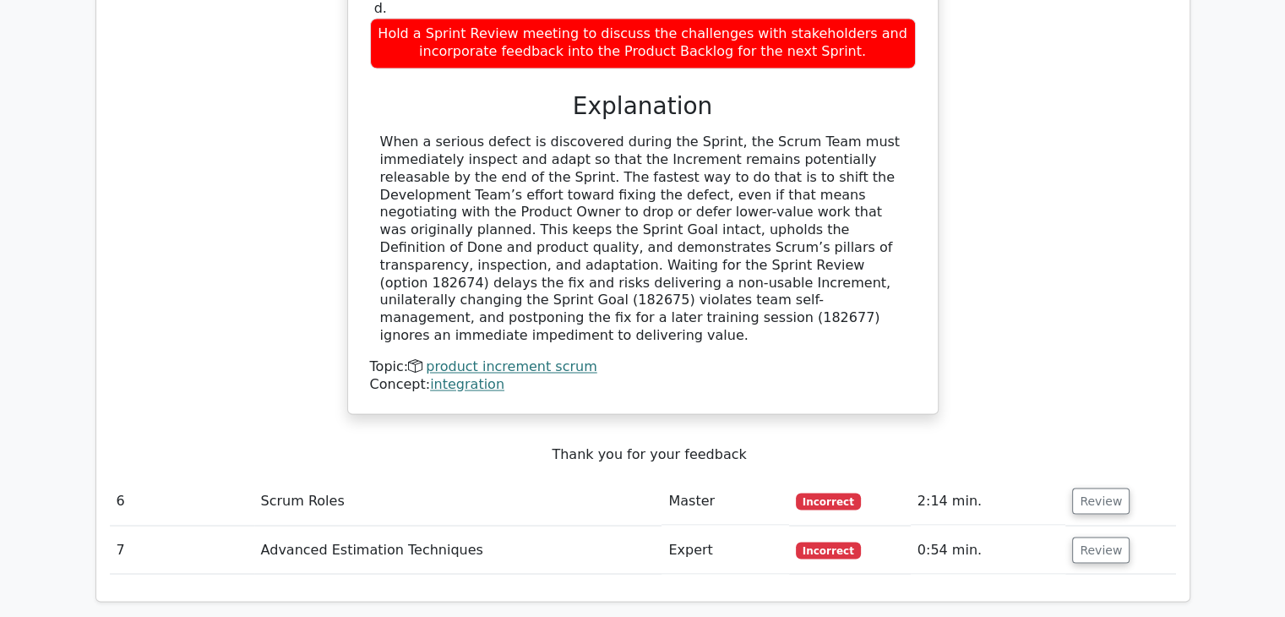
scroll to position [2809, 0]
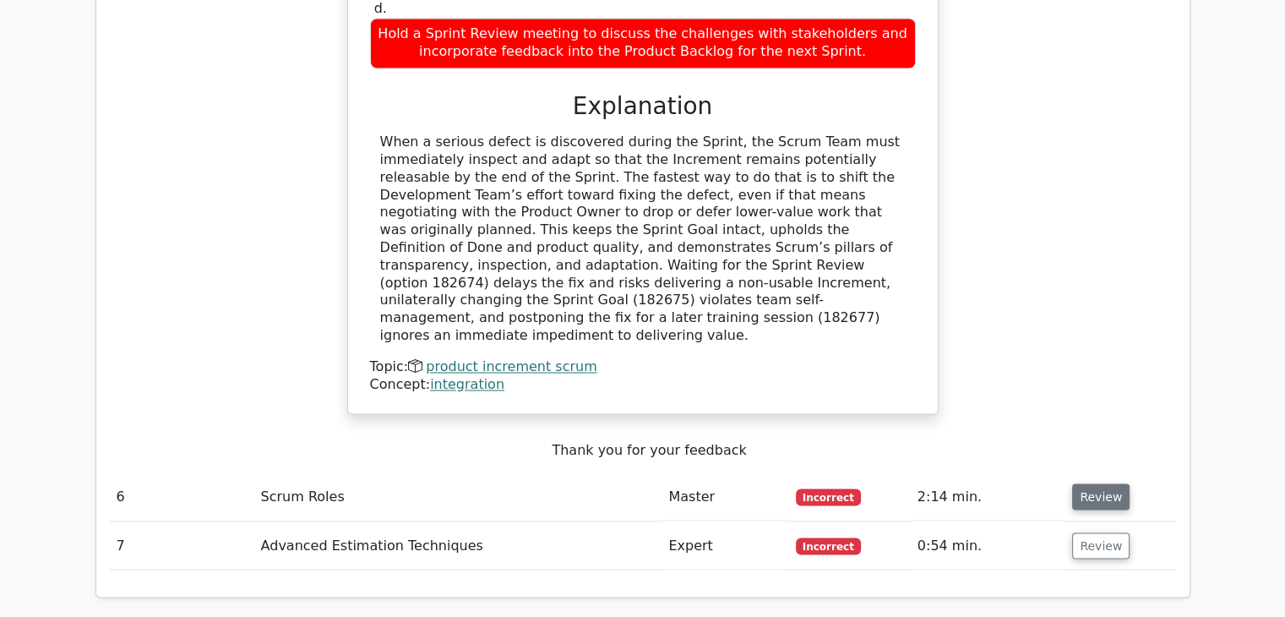
click at [1084, 483] on button "Review" at bounding box center [1100, 496] width 57 height 26
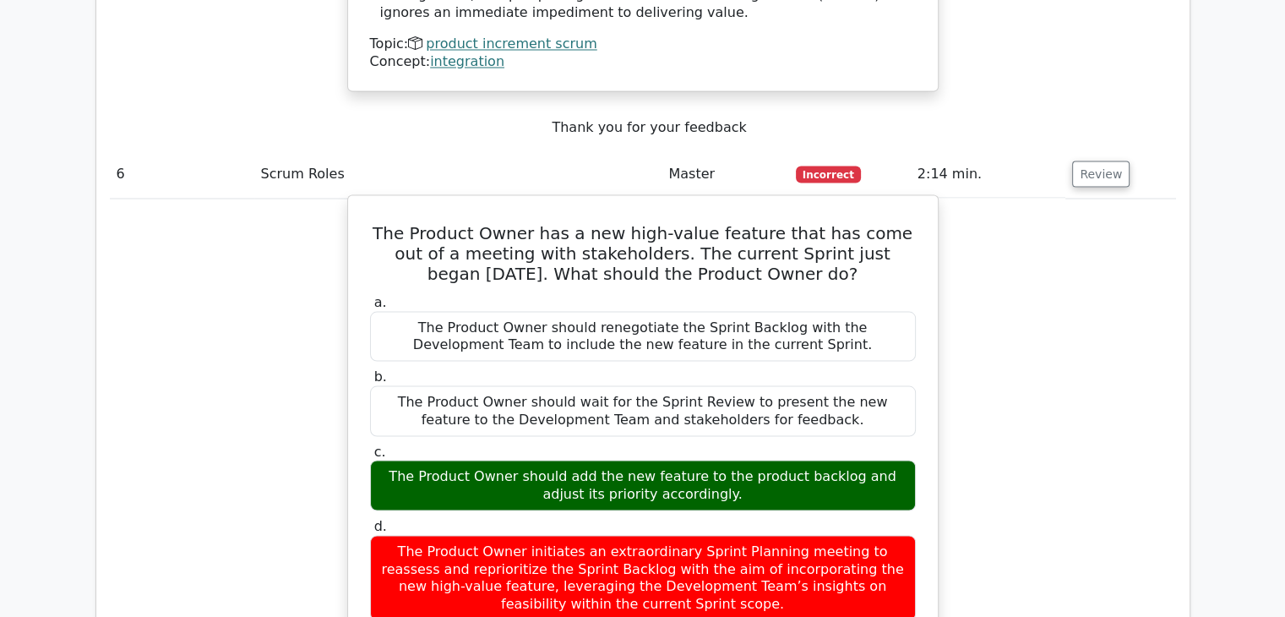
scroll to position [3133, 0]
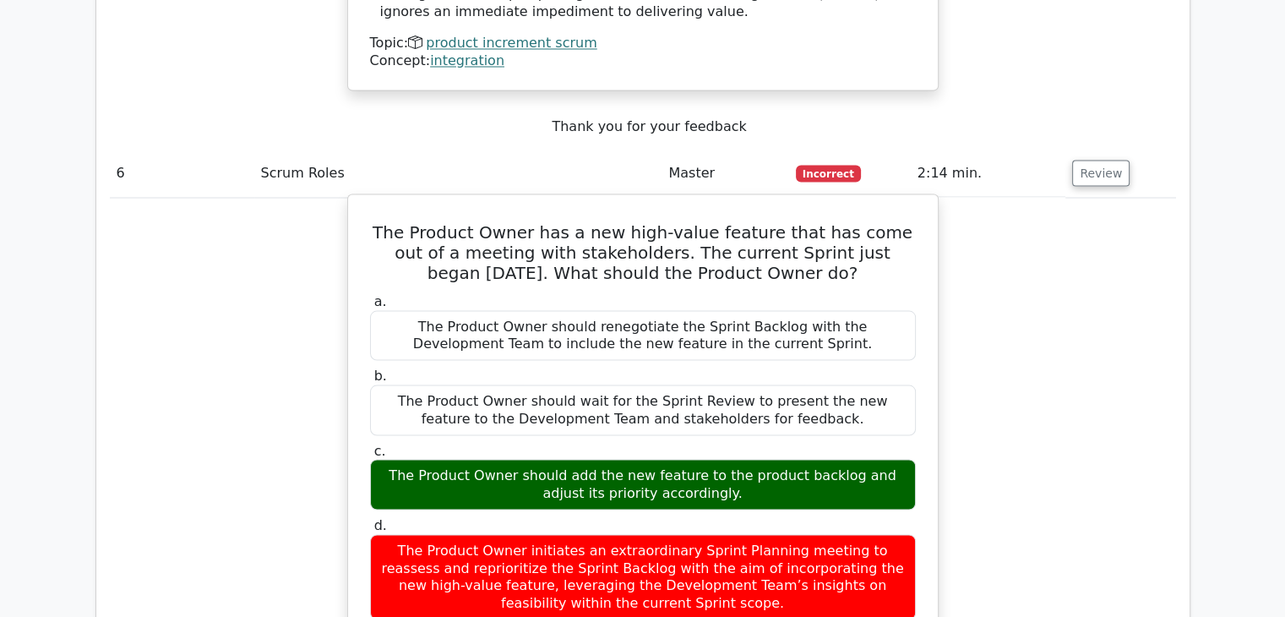
drag, startPoint x: 720, startPoint y: 501, endPoint x: 371, endPoint y: 128, distance: 510.3
click at [371, 201] on div "The Product Owner has a new high-value feature that has come out of a meeting w…" at bounding box center [643, 568] width 576 height 734
copy div "The Product Owner has a new high-value feature that has come out of a meeting w…"
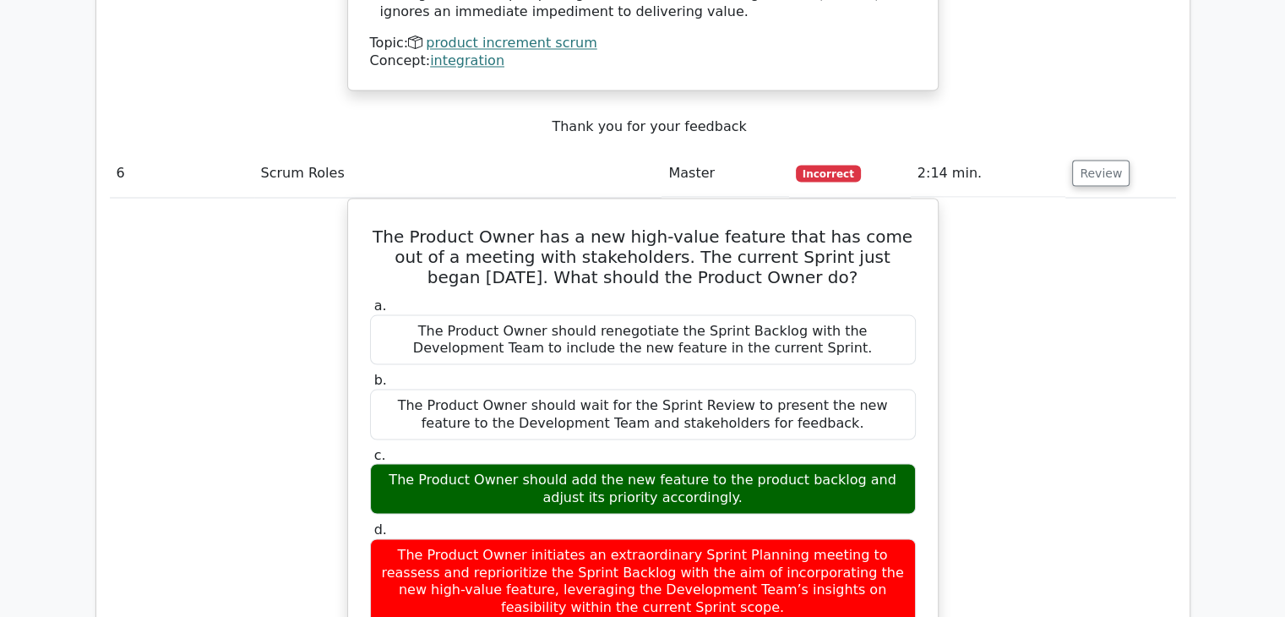
click at [120, 356] on div "The Product Owner has a new high-value feature that has come out of a meeting w…" at bounding box center [643, 582] width 1066 height 769
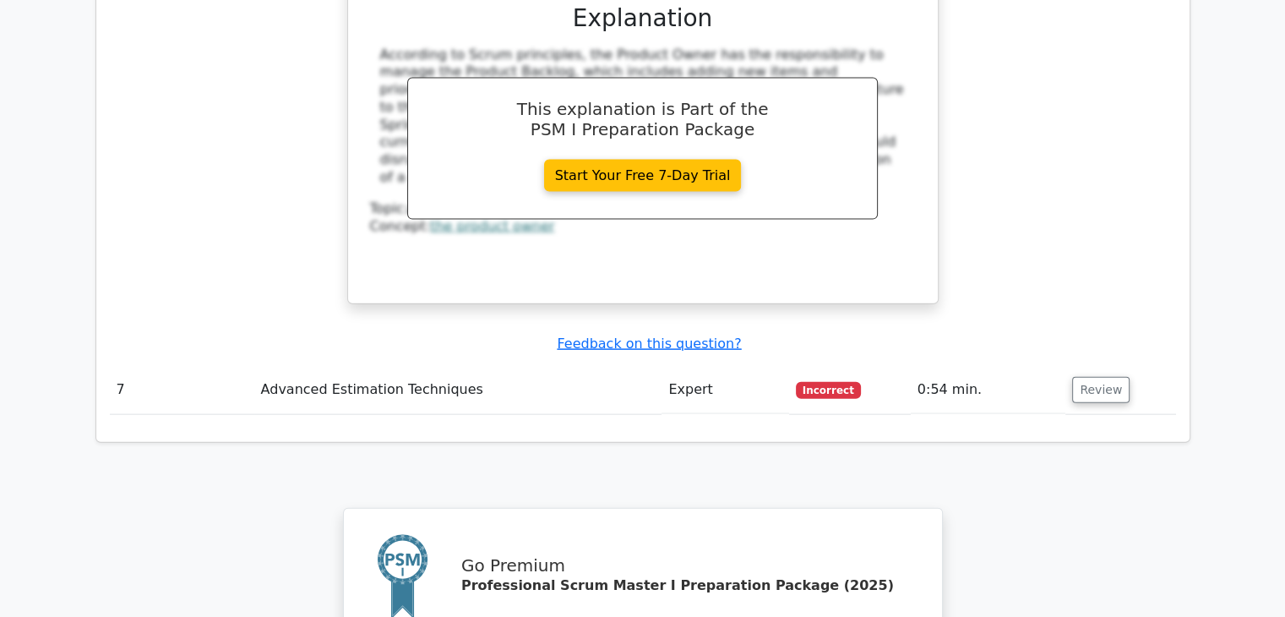
scroll to position [3770, 0]
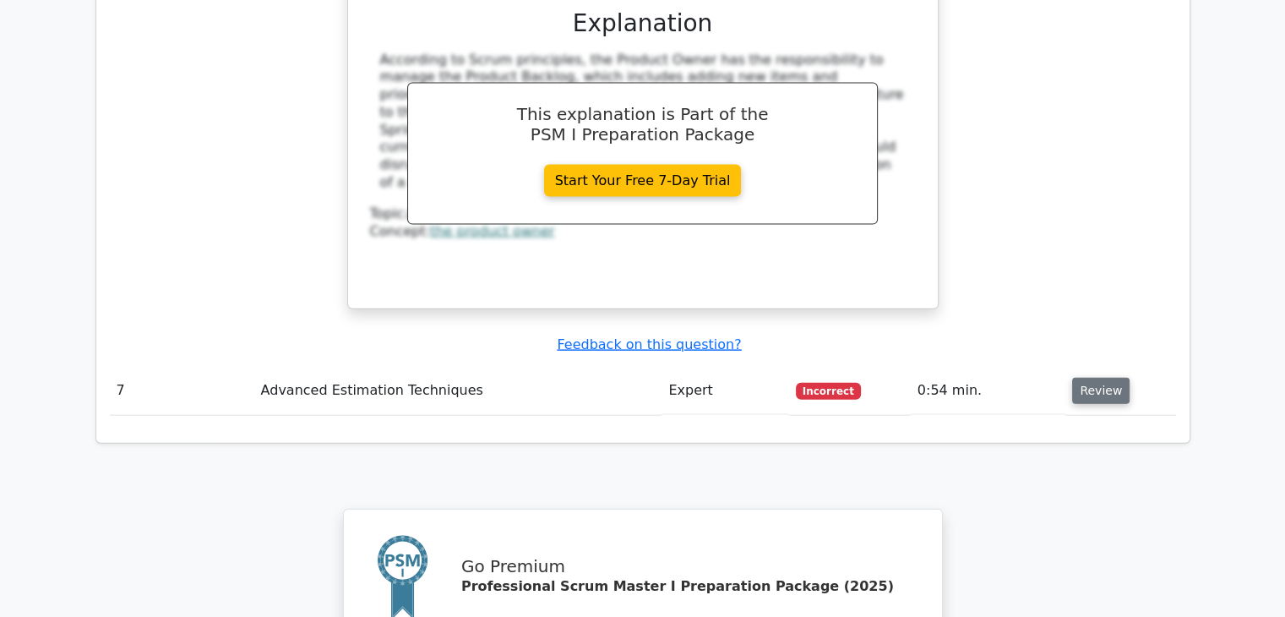
click at [1105, 378] on button "Review" at bounding box center [1100, 391] width 57 height 26
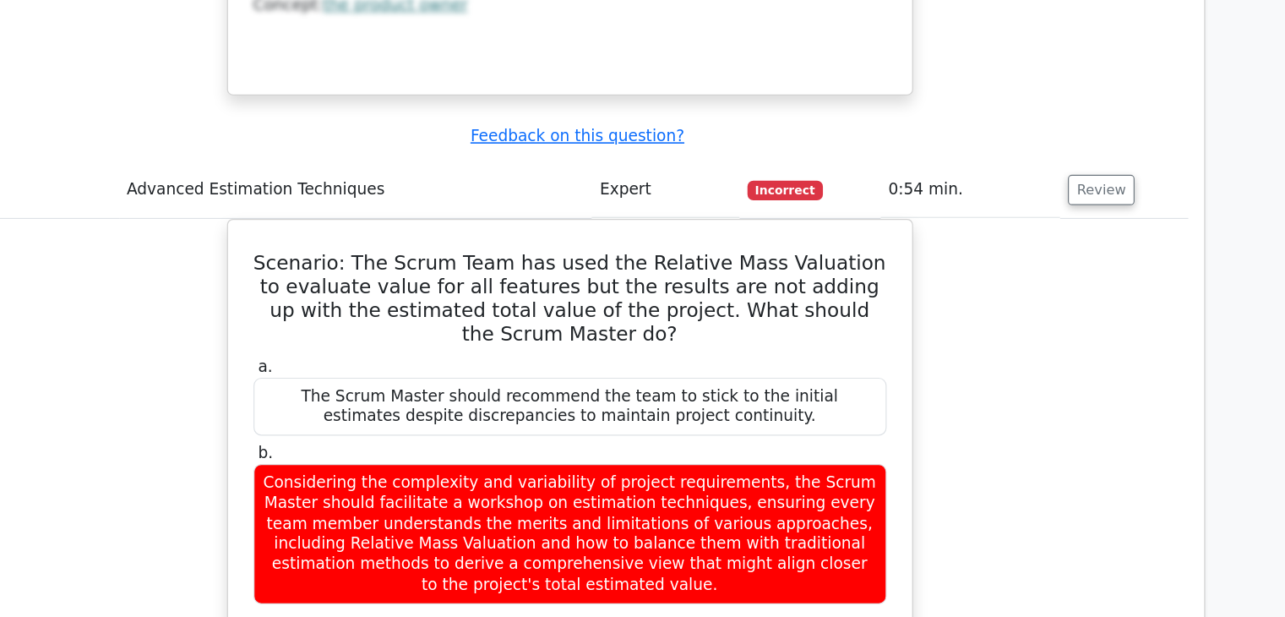
scroll to position [3967, 0]
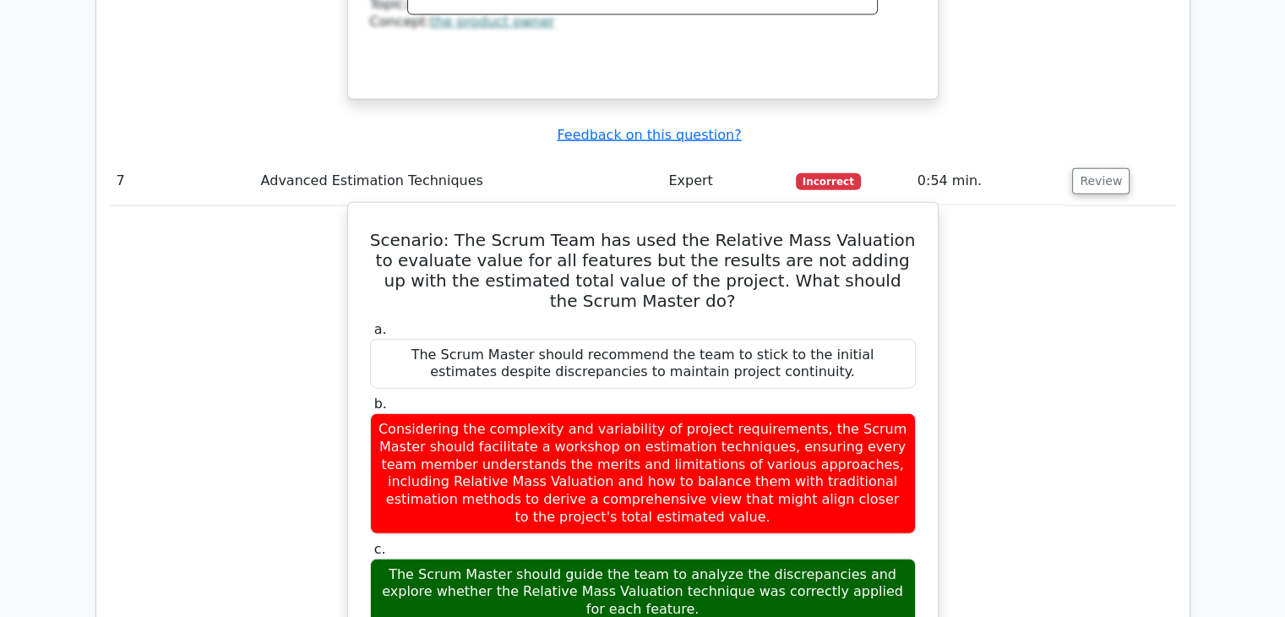
scroll to position [3978, 0]
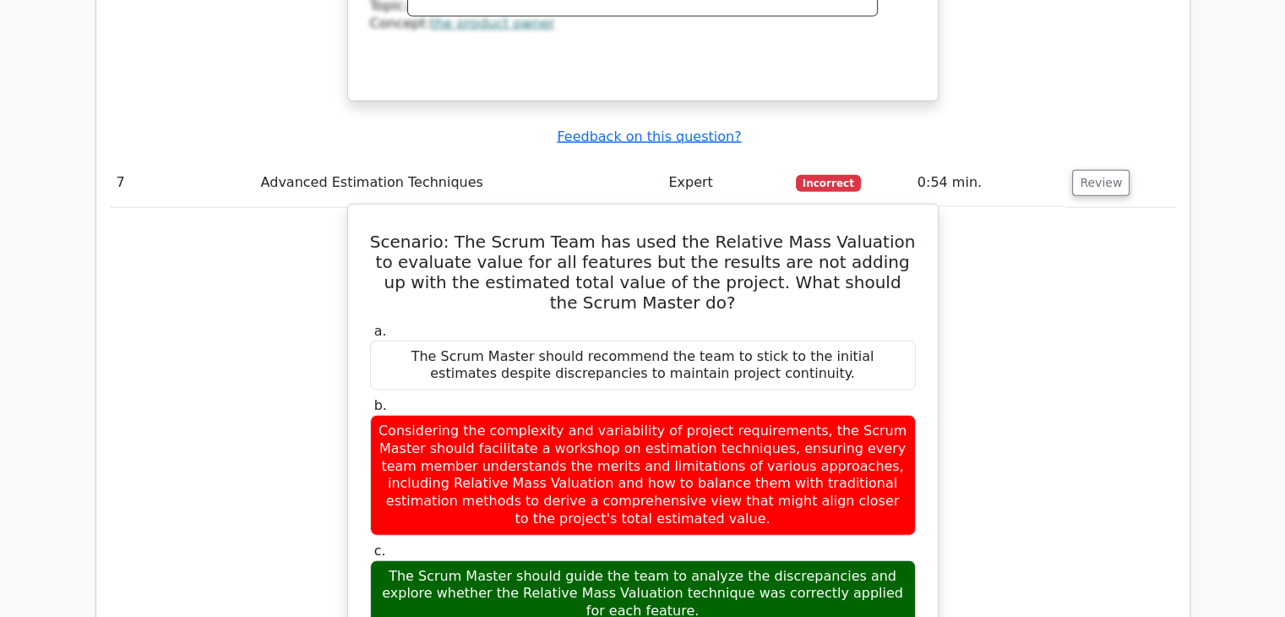
drag, startPoint x: 785, startPoint y: 515, endPoint x: 465, endPoint y: 130, distance: 501.3
click at [465, 211] on div "Scenario: The Scrum Team has used the Relative Mass Valuation to evaluate value…" at bounding box center [643, 614] width 576 height 807
copy div "The Scrum Team has used the Relative Mass Valuation to evaluate value for all f…"
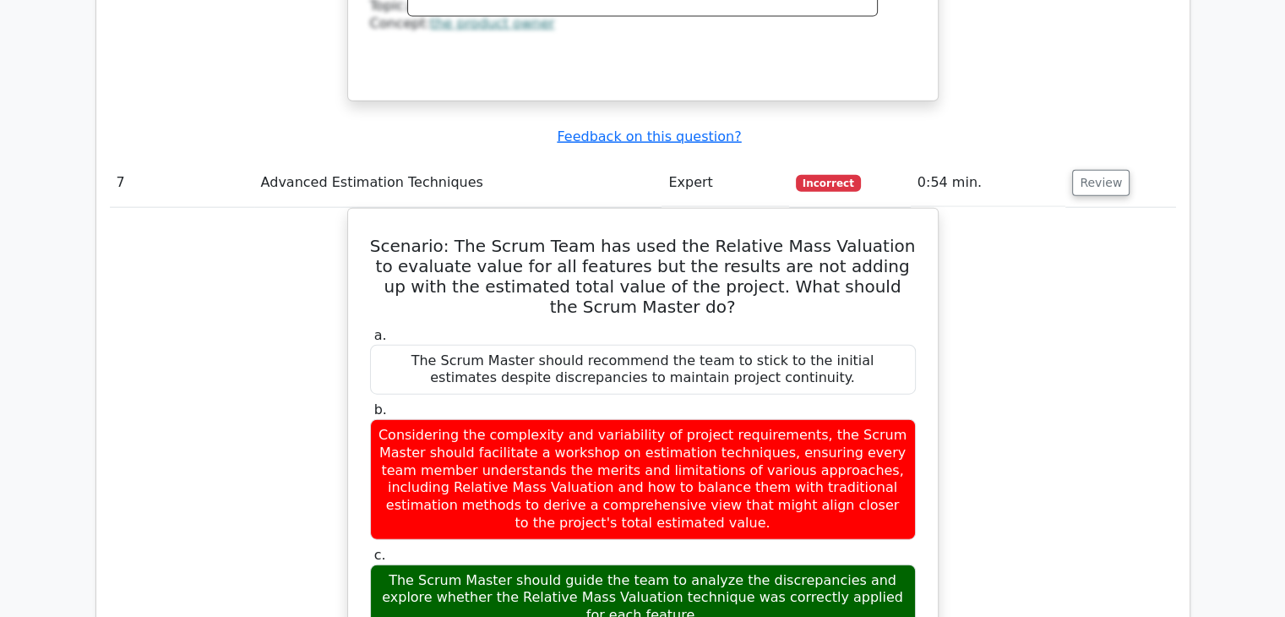
click at [196, 276] on div "Scenario: The Scrum Team has used the Relative Mass Valuation to evaluate value…" at bounding box center [643, 629] width 1066 height 842
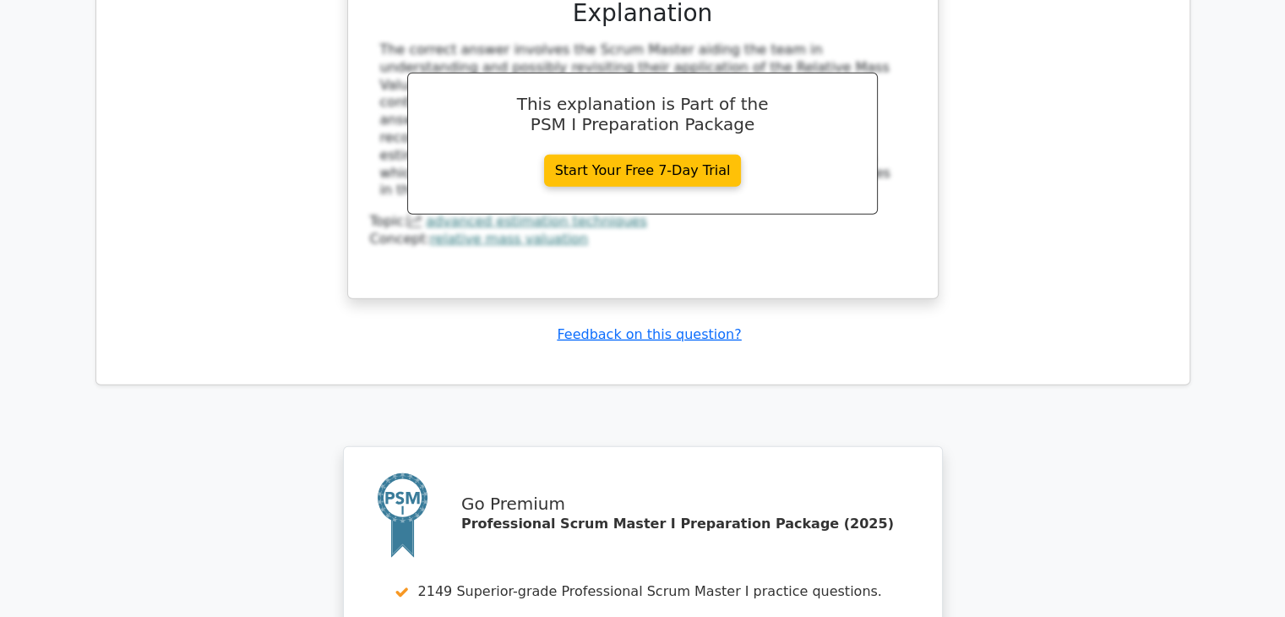
scroll to position [5047, 0]
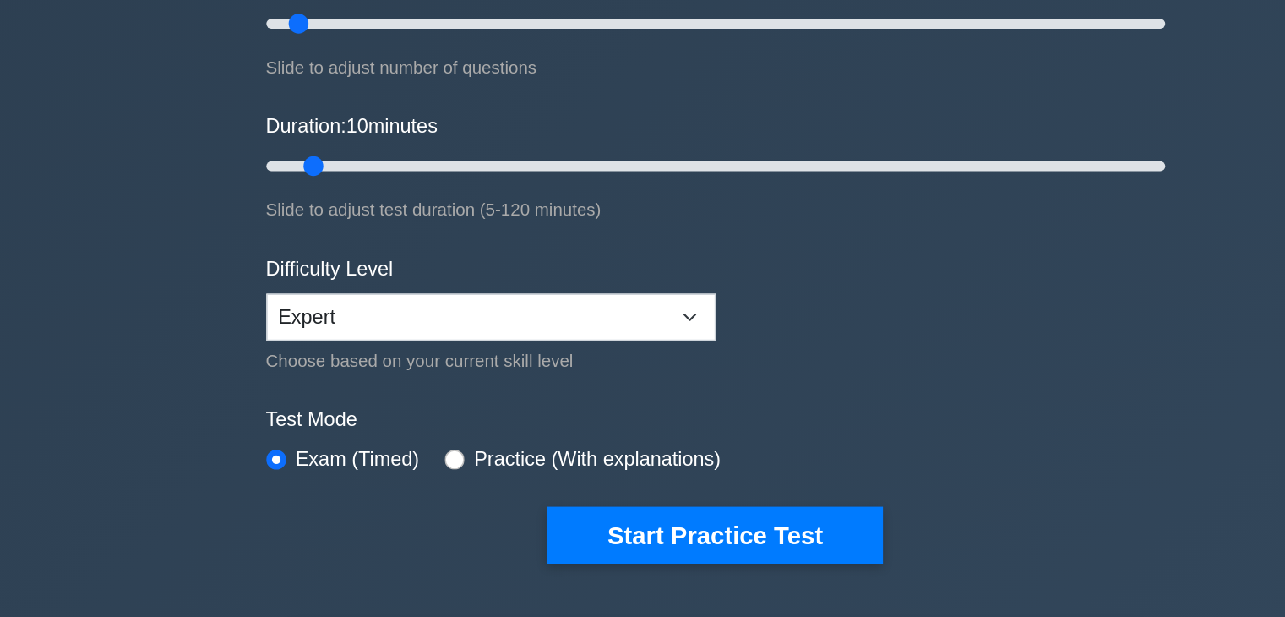
scroll to position [71, 0]
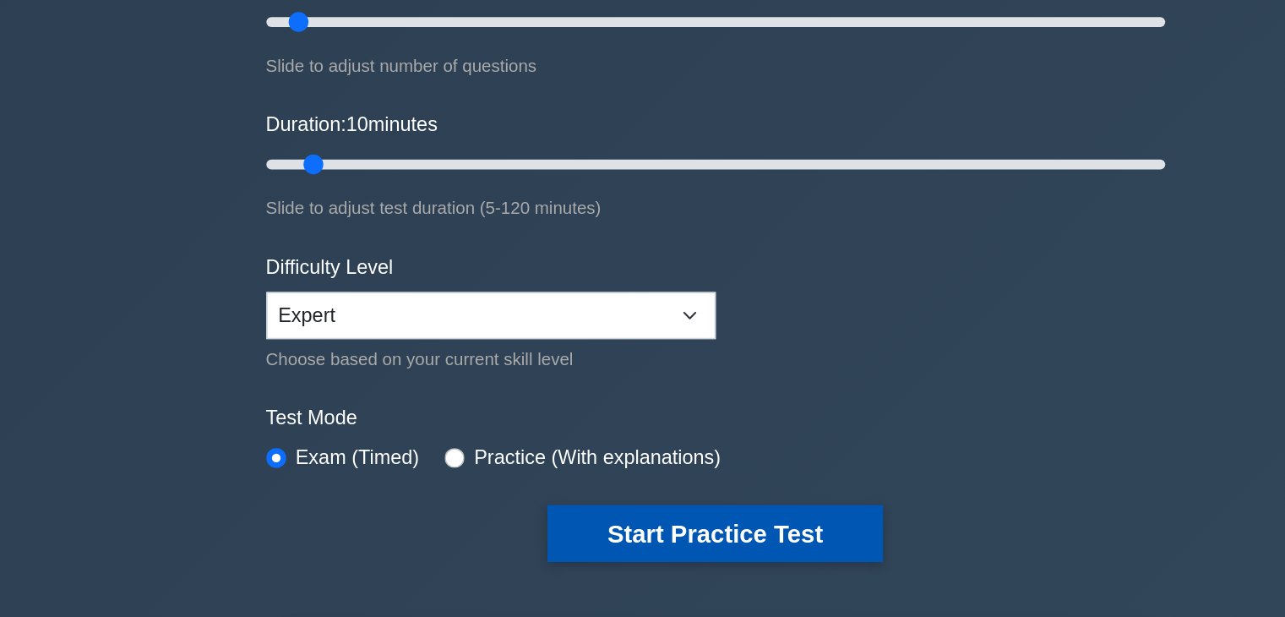
click at [617, 566] on button "Start Practice Test" at bounding box center [642, 559] width 228 height 39
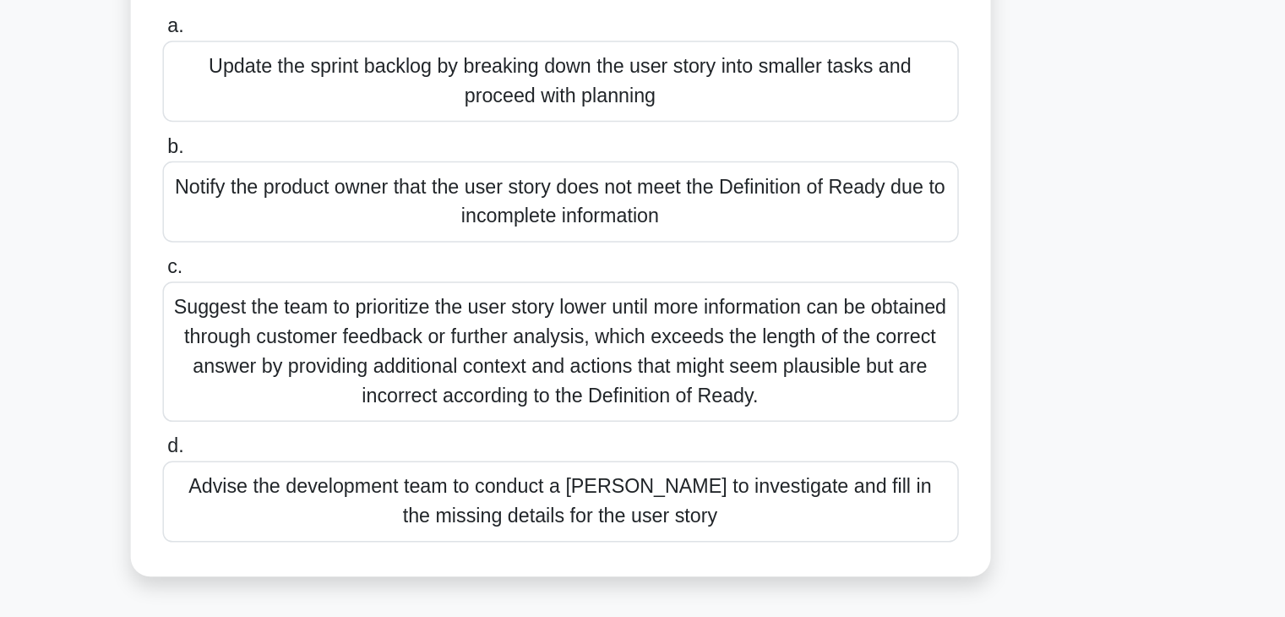
scroll to position [14, 0]
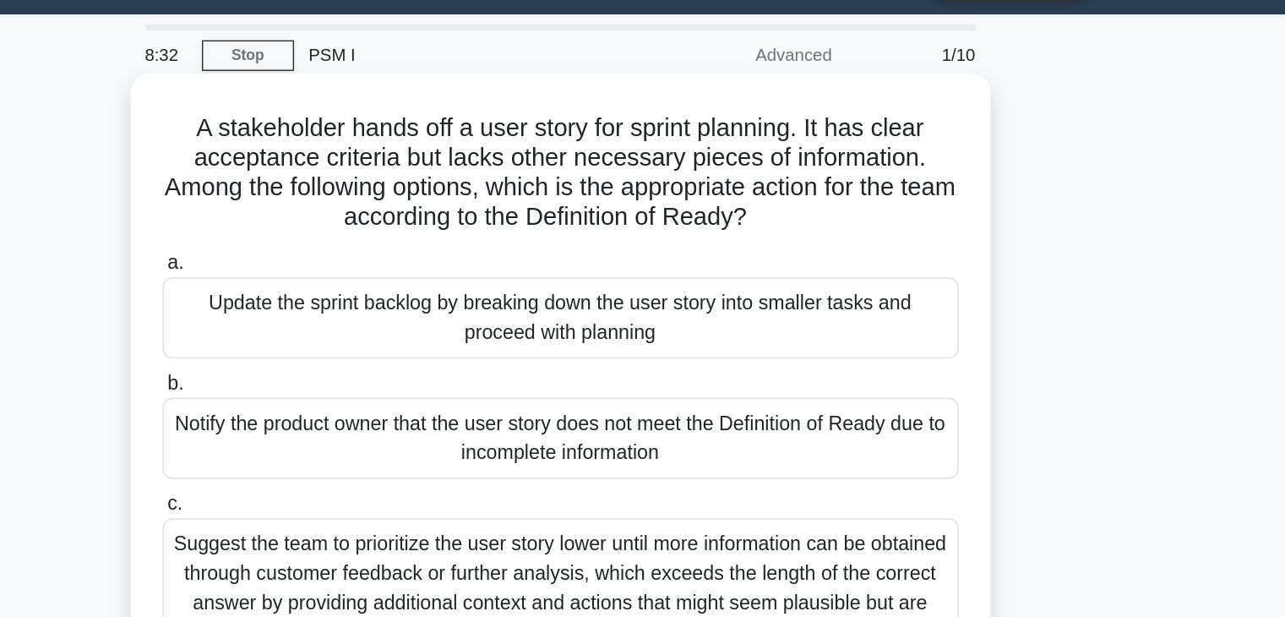
click at [728, 253] on div "Update the sprint backlog by breaking down the user story into smaller tasks an…" at bounding box center [642, 249] width 547 height 56
click at [369, 217] on input "a. Update the sprint backlog by breaking down the user story into smaller tasks…" at bounding box center [369, 211] width 0 height 11
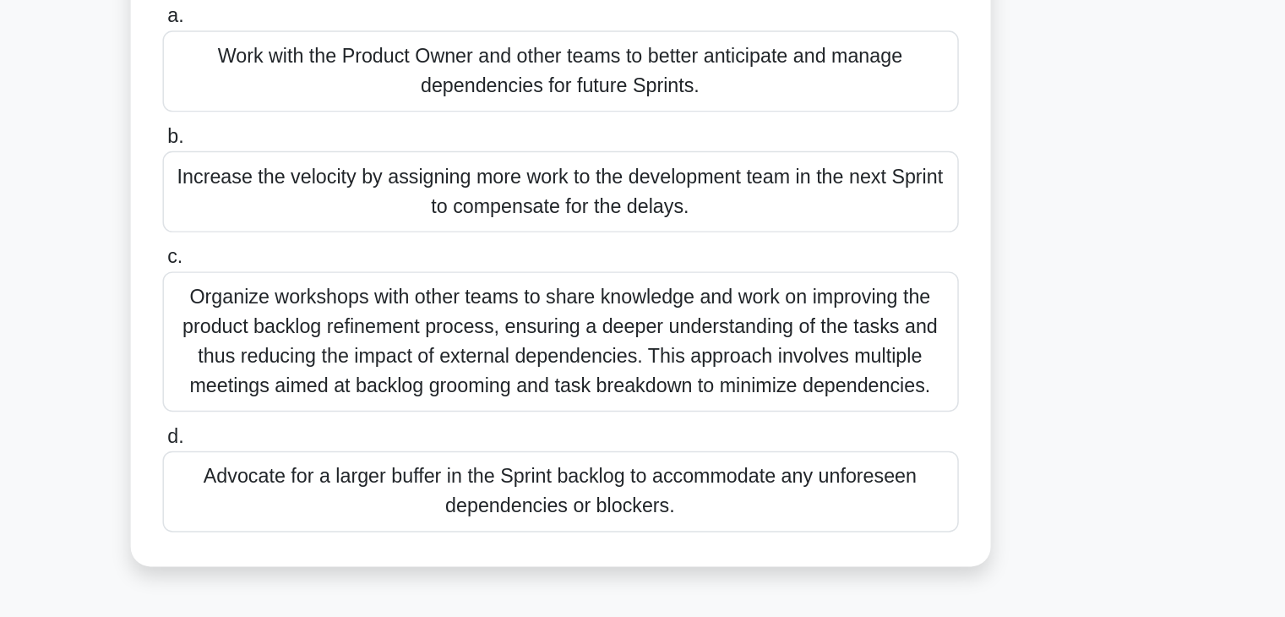
scroll to position [0, 0]
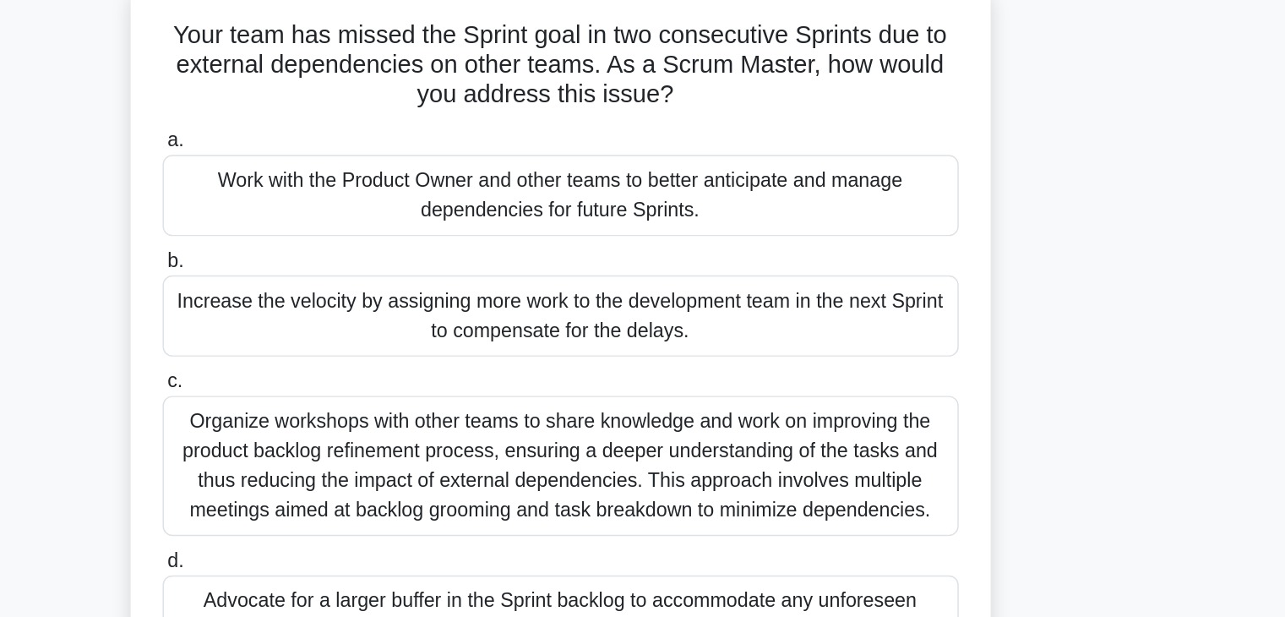
click at [751, 243] on div "Work with the Product Owner and other teams to better anticipate and manage dep…" at bounding box center [642, 243] width 547 height 56
click at [369, 210] on input "a. Work with the Product Owner and other teams to better anticipate and manage …" at bounding box center [369, 204] width 0 height 11
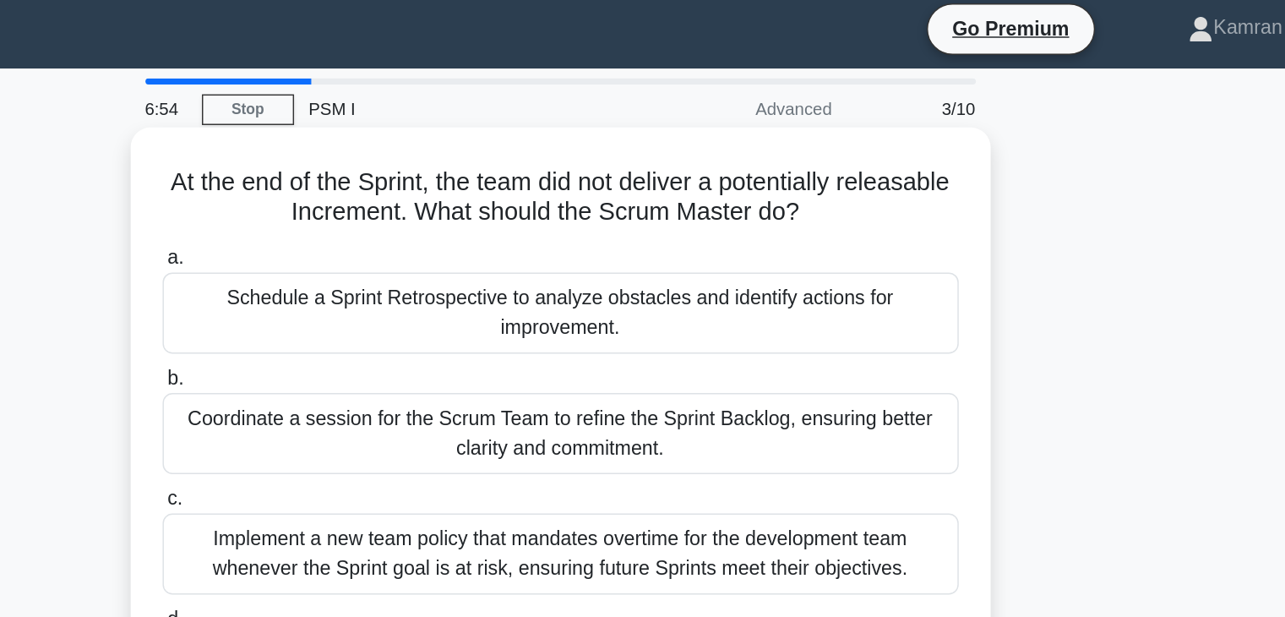
click at [729, 227] on div "Schedule a Sprint Retrospective to analyze obstacles and identify actions for i…" at bounding box center [642, 222] width 547 height 56
click at [369, 190] on input "a. Schedule a Sprint Retrospective to analyze obstacles and identify actions fo…" at bounding box center [369, 184] width 0 height 11
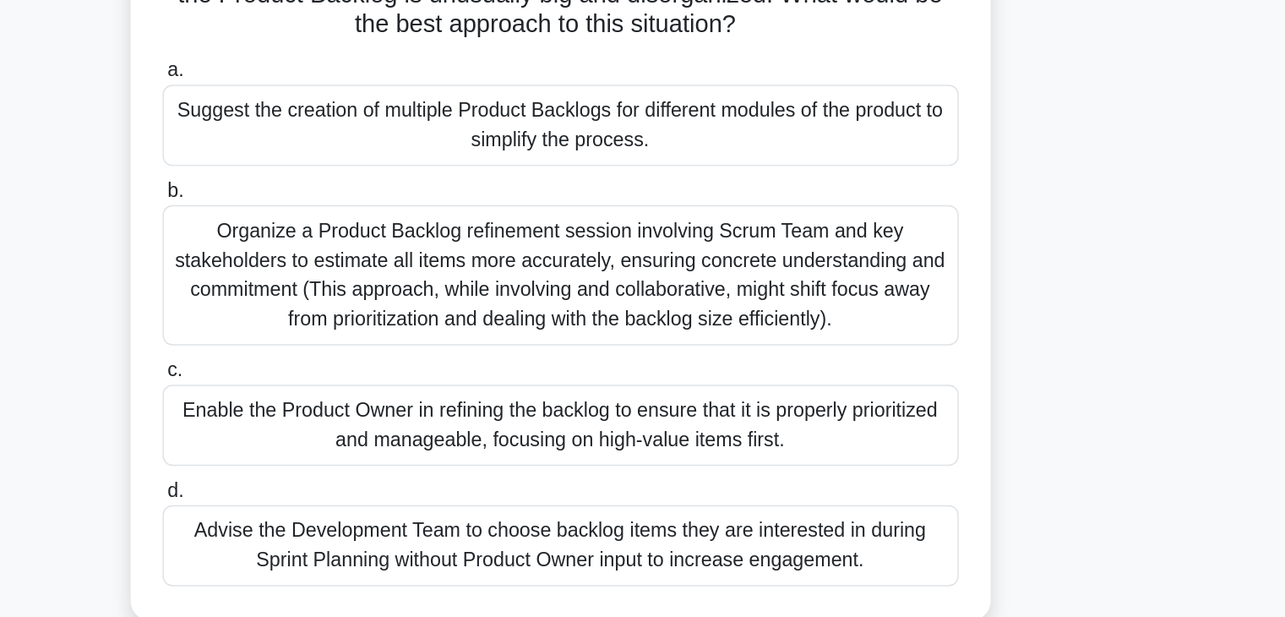
click at [639, 445] on div "Enable the Product Owner in refining the backlog to ensure that it is properly …" at bounding box center [642, 449] width 547 height 56
click at [369, 416] on input "c. Enable the Product Owner in refining the backlog to ensure that it is proper…" at bounding box center [369, 410] width 0 height 11
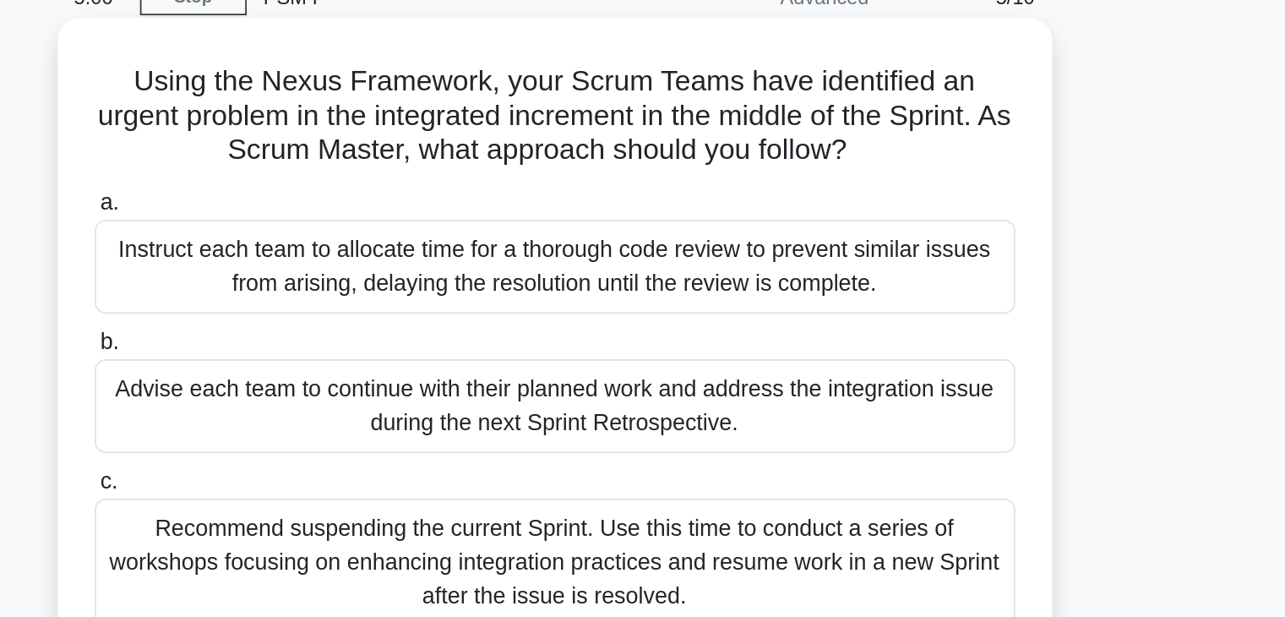
click at [687, 319] on div "Advise each team to continue with their planned work and address the integratio…" at bounding box center [642, 325] width 547 height 56
click at [369, 293] on input "b. Advise each team to continue with their planned work and address the integra…" at bounding box center [369, 287] width 0 height 11
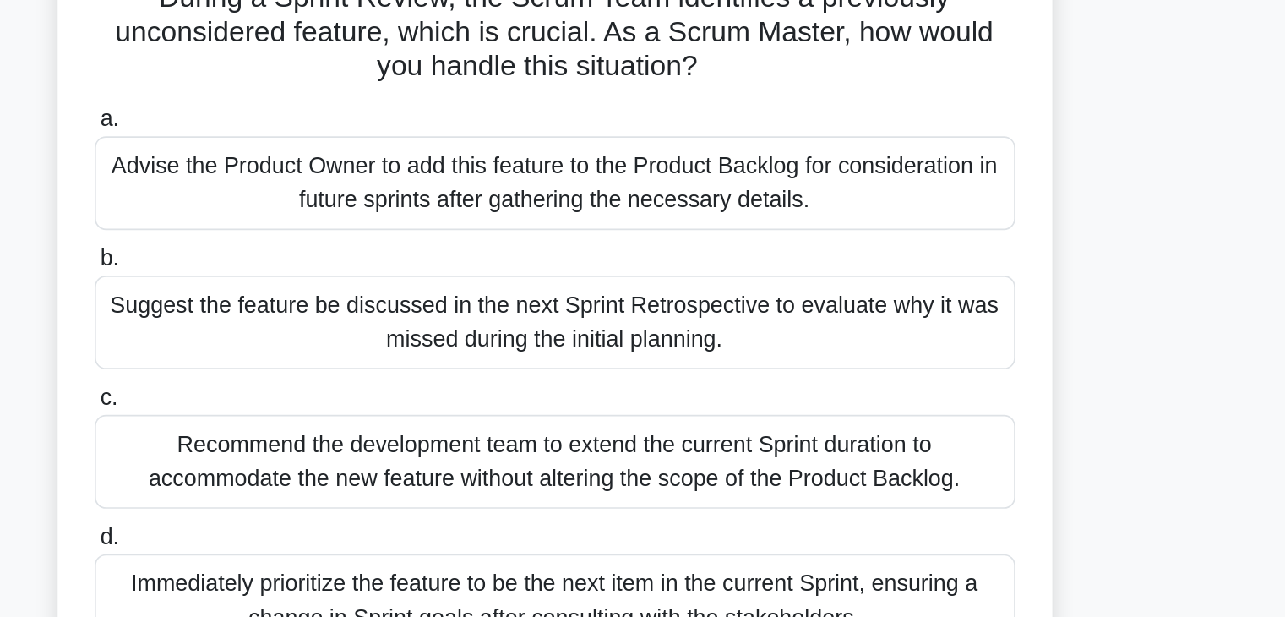
click at [790, 340] on div "Suggest the feature be discussed in the next Sprint Retrospective to evaluate w…" at bounding box center [642, 325] width 547 height 56
click at [369, 293] on input "b. Suggest the feature be discussed in the next Sprint Retrospective to evaluat…" at bounding box center [369, 287] width 0 height 11
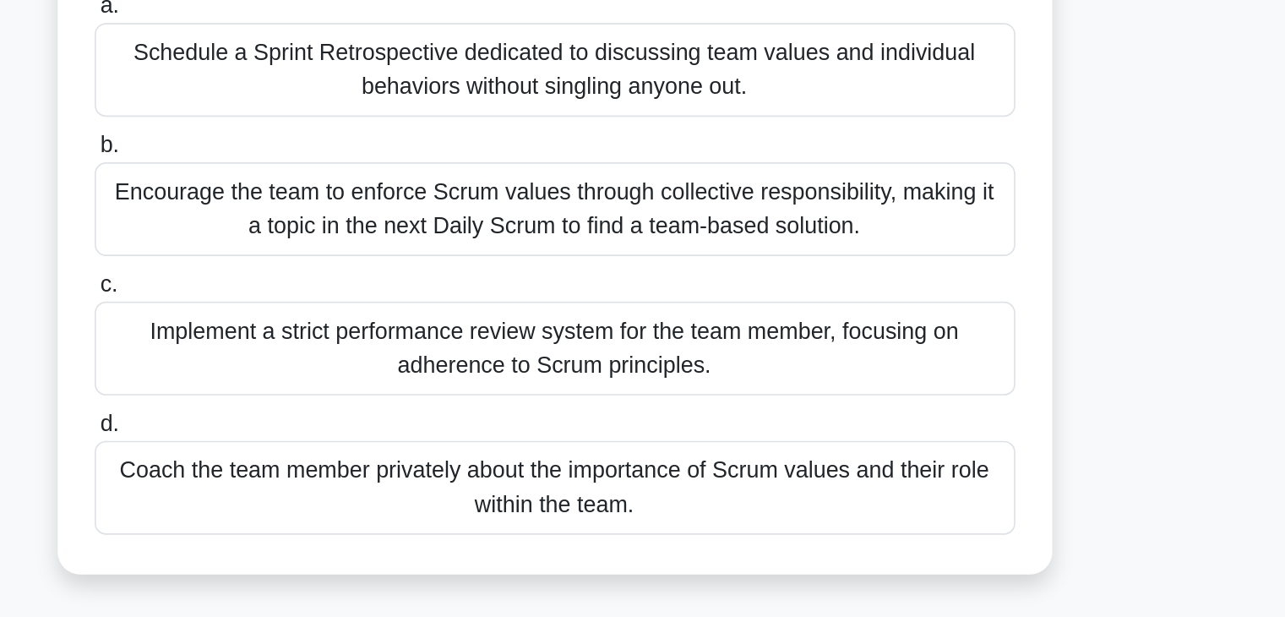
click at [742, 499] on div "Coach the team member privately about the importance of Scrum values and their …" at bounding box center [642, 491] width 547 height 56
click at [369, 459] on input "d. Coach the team member privately about the importance of Scrum values and the…" at bounding box center [369, 453] width 0 height 11
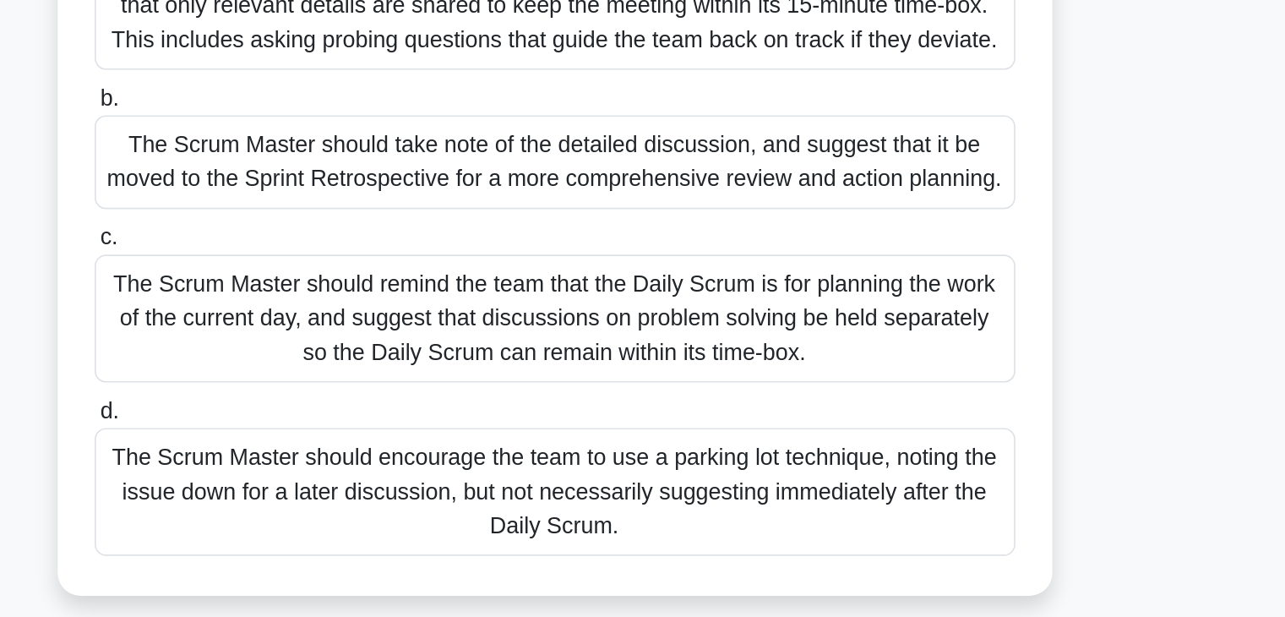
click at [822, 421] on div "The Scrum Master should remind the team that the Daily Scrum is for planning th…" at bounding box center [642, 438] width 547 height 76
click at [369, 396] on input "c. The Scrum Master should remind the team that the Daily Scrum is for planning…" at bounding box center [369, 390] width 0 height 11
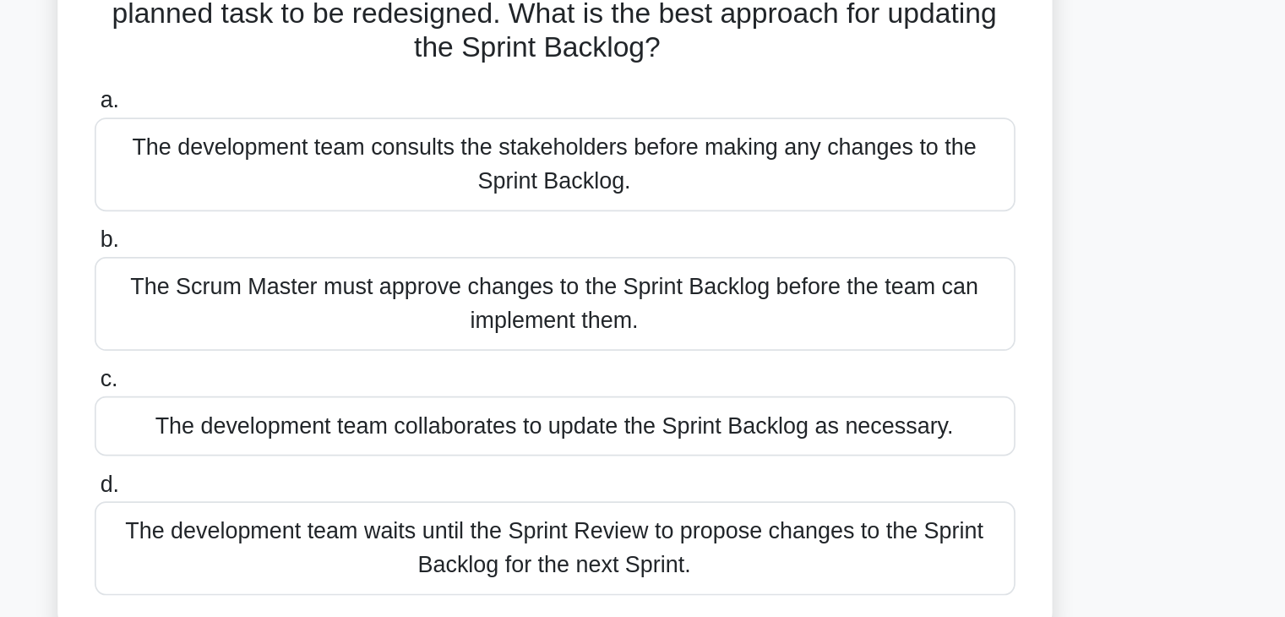
click at [814, 402] on div "The development team collaborates to update the Sprint Backlog as necessary." at bounding box center [642, 397] width 547 height 35
click at [369, 376] on input "c. The development team collaborates to update the Sprint Backlog as necessary." at bounding box center [369, 370] width 0 height 11
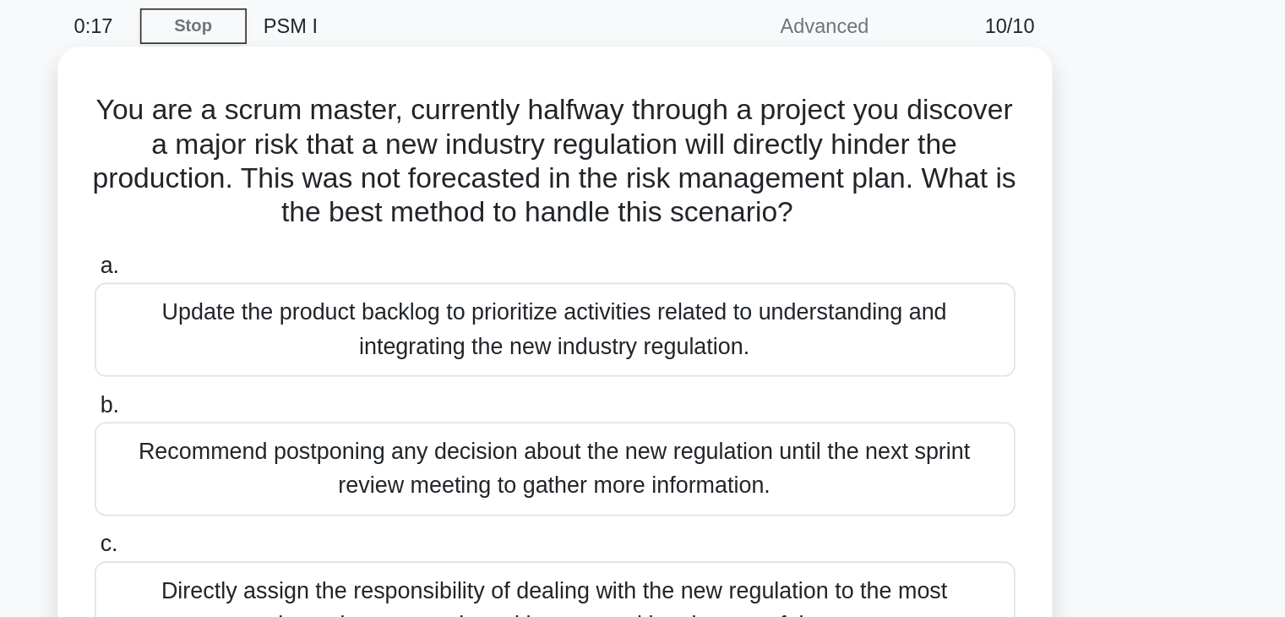
click at [687, 262] on div "Update the product backlog to prioritize activities related to understanding an…" at bounding box center [642, 263] width 547 height 56
click at [369, 231] on input "a. Update the product backlog to prioritize activities related to understanding…" at bounding box center [369, 225] width 0 height 11
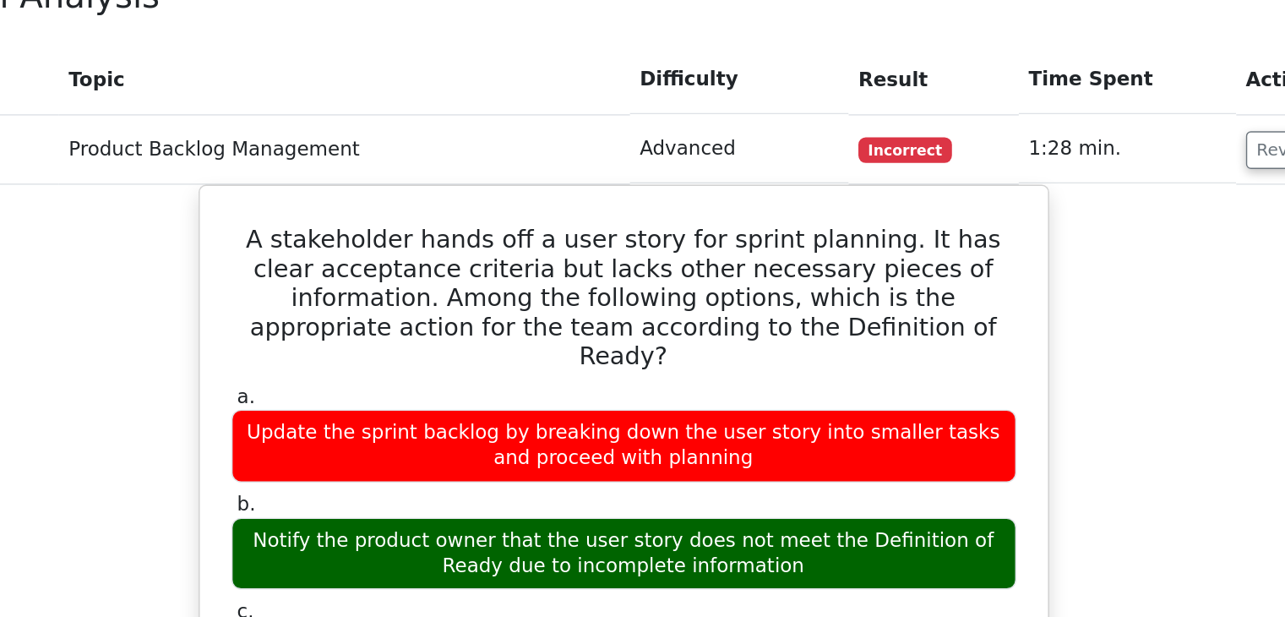
scroll to position [1388, 0]
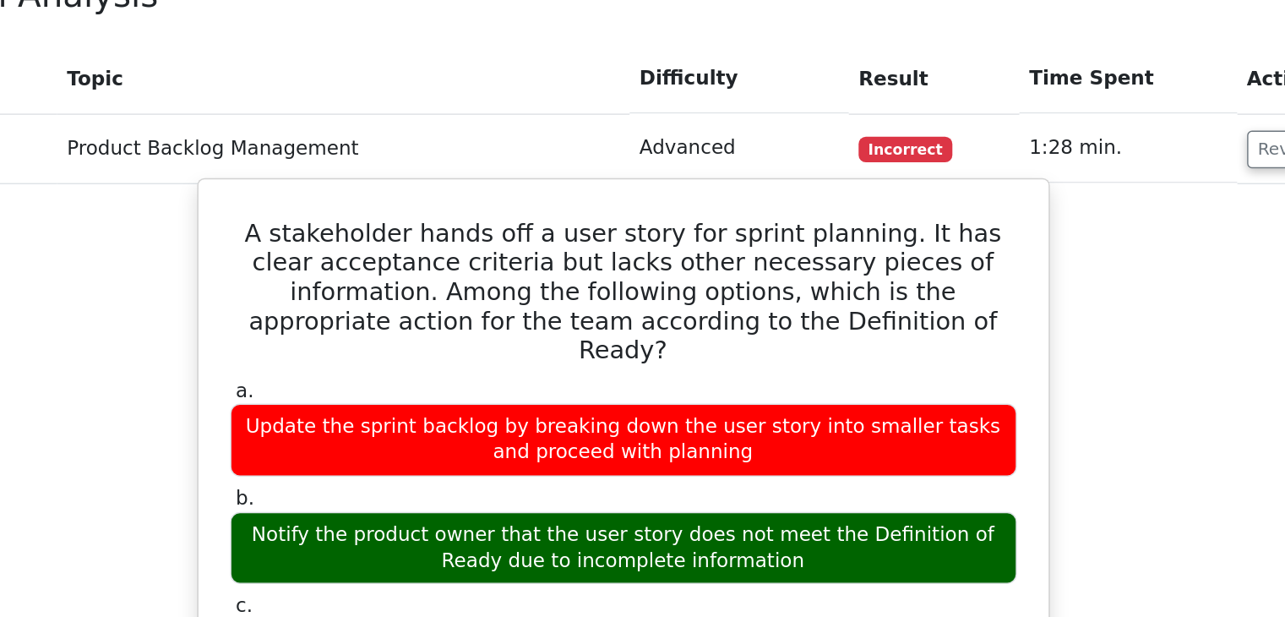
drag, startPoint x: 899, startPoint y: 357, endPoint x: 785, endPoint y: 350, distance: 113.4
click at [785, 423] on div "Notify the product owner that the user story does not meet the Definition of Re…" at bounding box center [643, 448] width 546 height 51
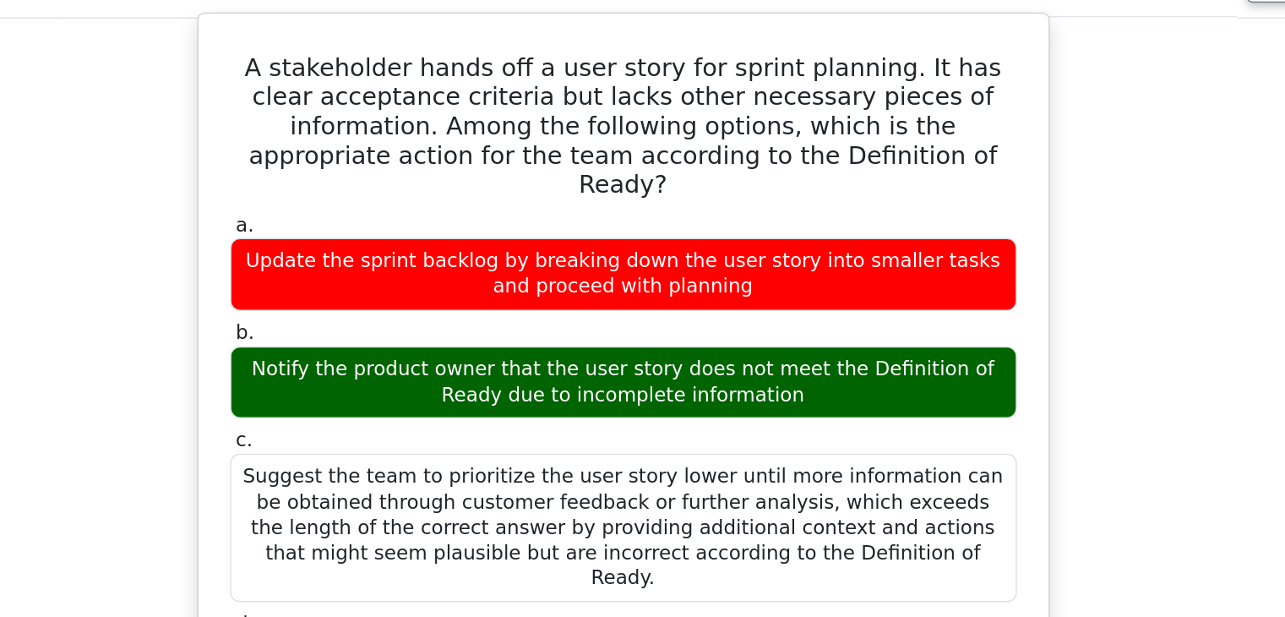
click at [810, 497] on div "Suggest the team to prioritize the user story lower until more information can …" at bounding box center [643, 548] width 546 height 103
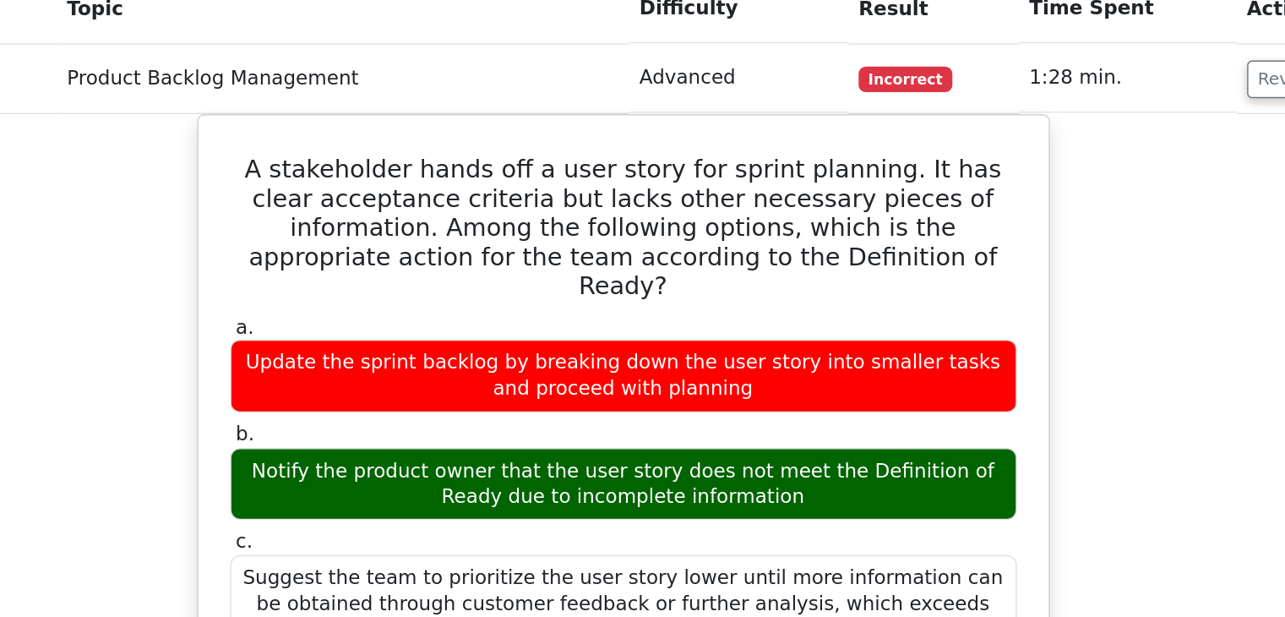
scroll to position [1358, 0]
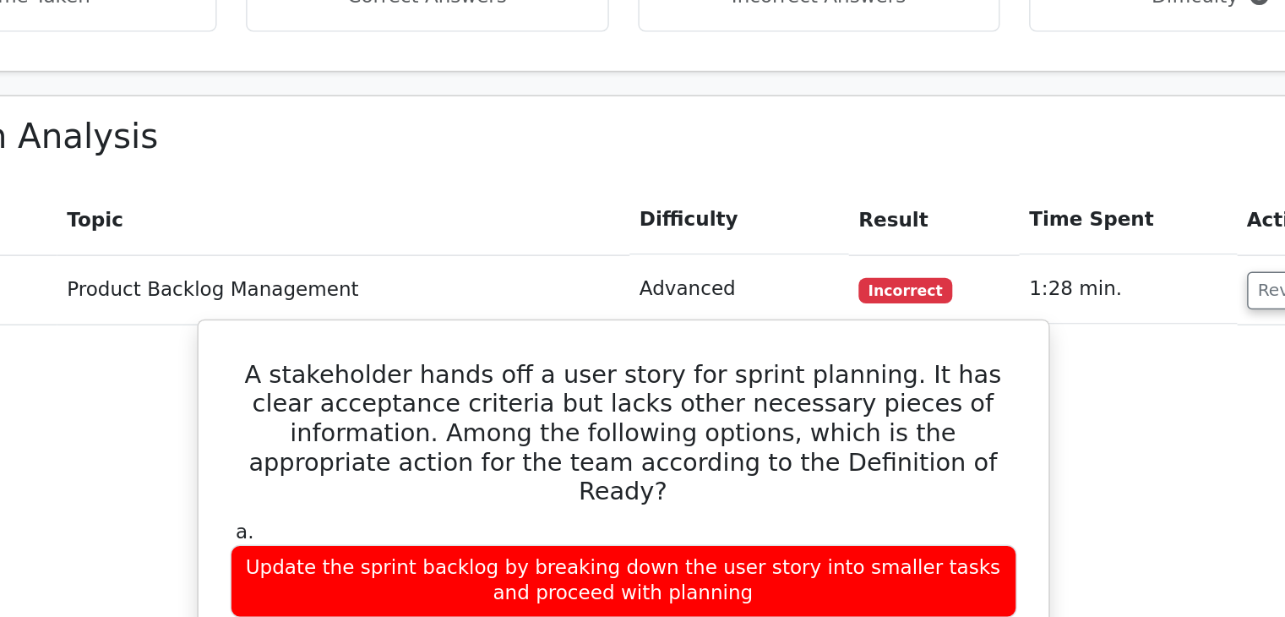
drag, startPoint x: 787, startPoint y: 558, endPoint x: 385, endPoint y: 174, distance: 556.1
click at [385, 229] on div "A stakeholder hands off a user story for sprint planning. It has clear acceptan…" at bounding box center [643, 610] width 576 height 762
copy div "A stakeholder hands off a user story for sprint planning. It has clear acceptan…"
click at [416, 361] on label "a. Update the sprint backlog by breaking down the user story into smaller tasks…" at bounding box center [643, 395] width 546 height 68
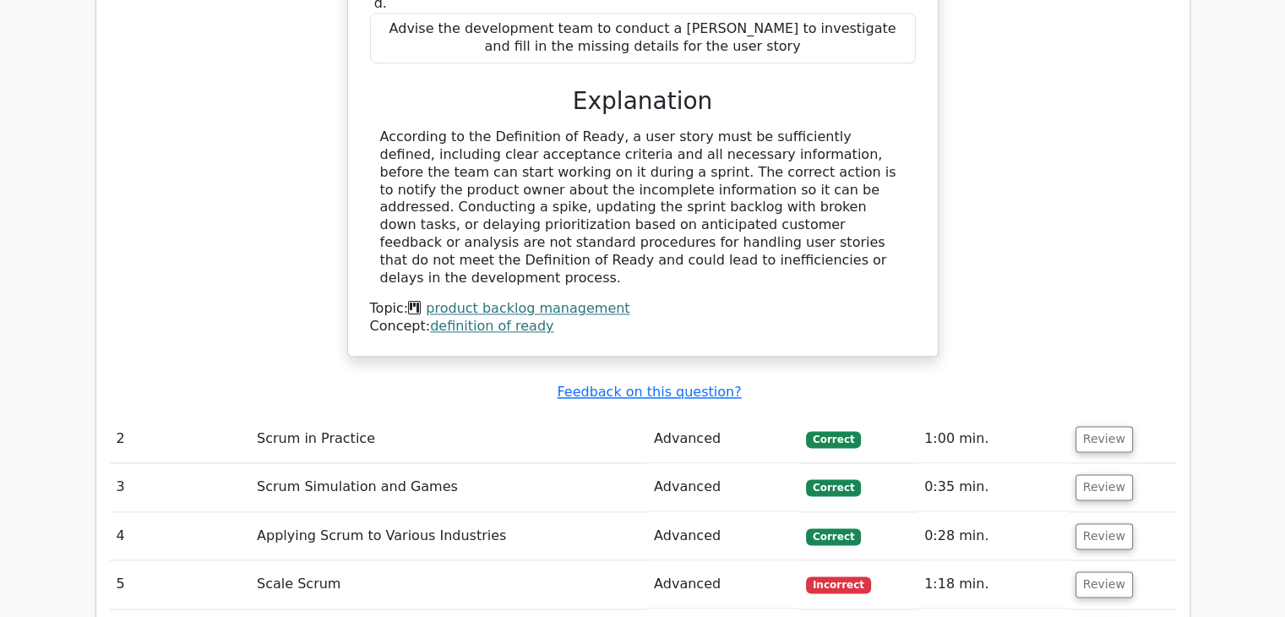
scroll to position [2008, 0]
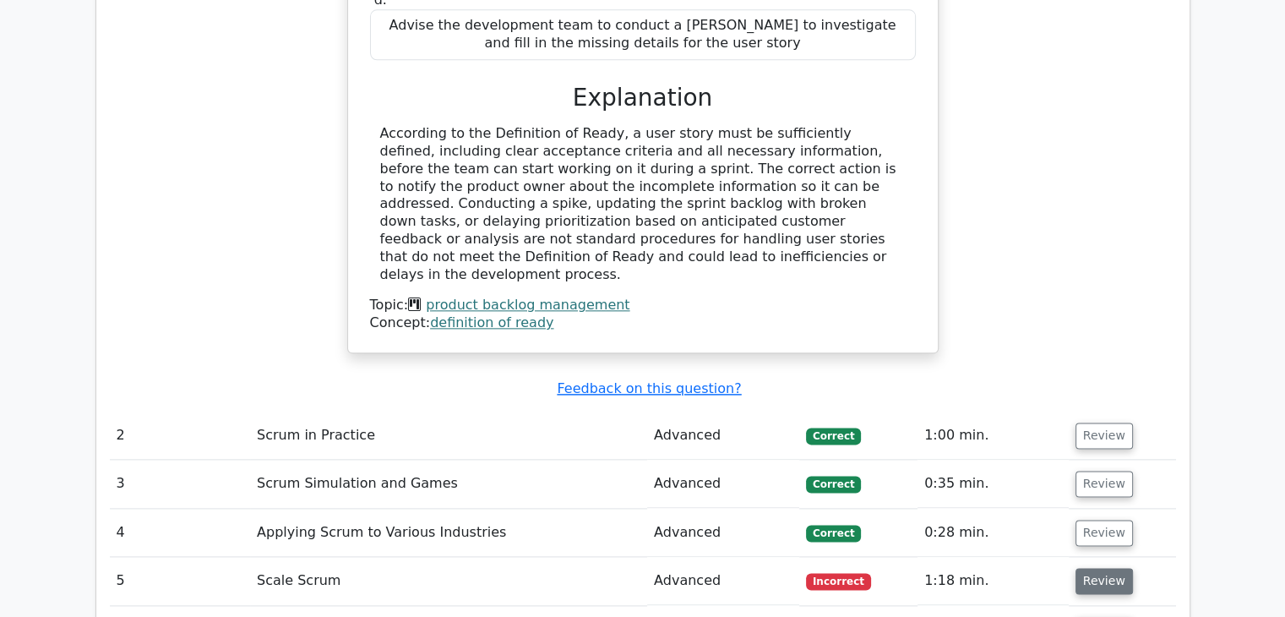
click at [1095, 568] on button "Review" at bounding box center [1103, 581] width 57 height 26
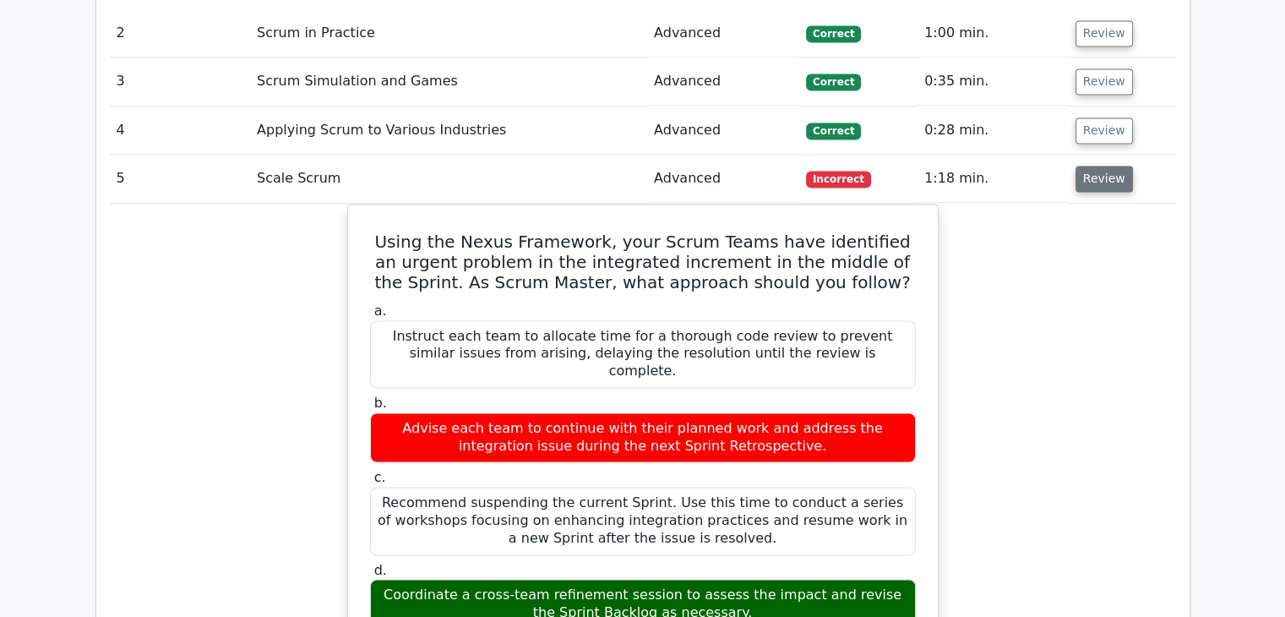
scroll to position [2415, 0]
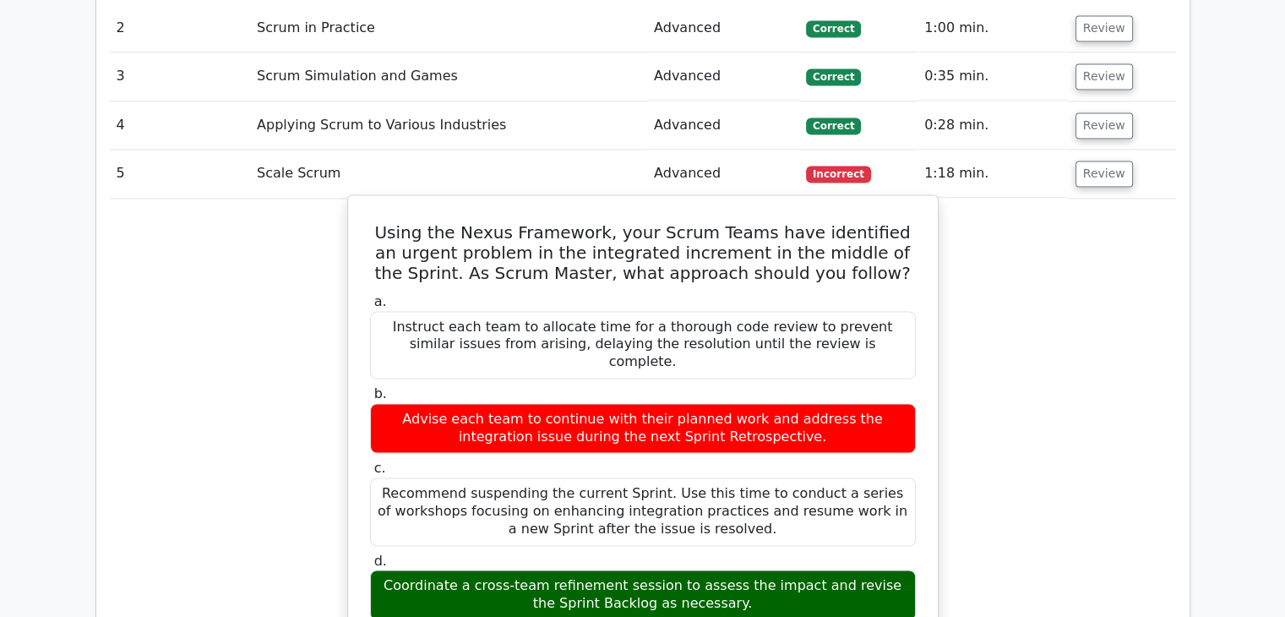
drag, startPoint x: 732, startPoint y: 470, endPoint x: 367, endPoint y: 119, distance: 507.1
click at [367, 202] on div "Using the Nexus Framework, your Scrum Teams have identified an urgent problem i…" at bounding box center [643, 536] width 576 height 669
copy div "Using the Nexus Framework, your Scrum Teams have identified an urgent problem i…"
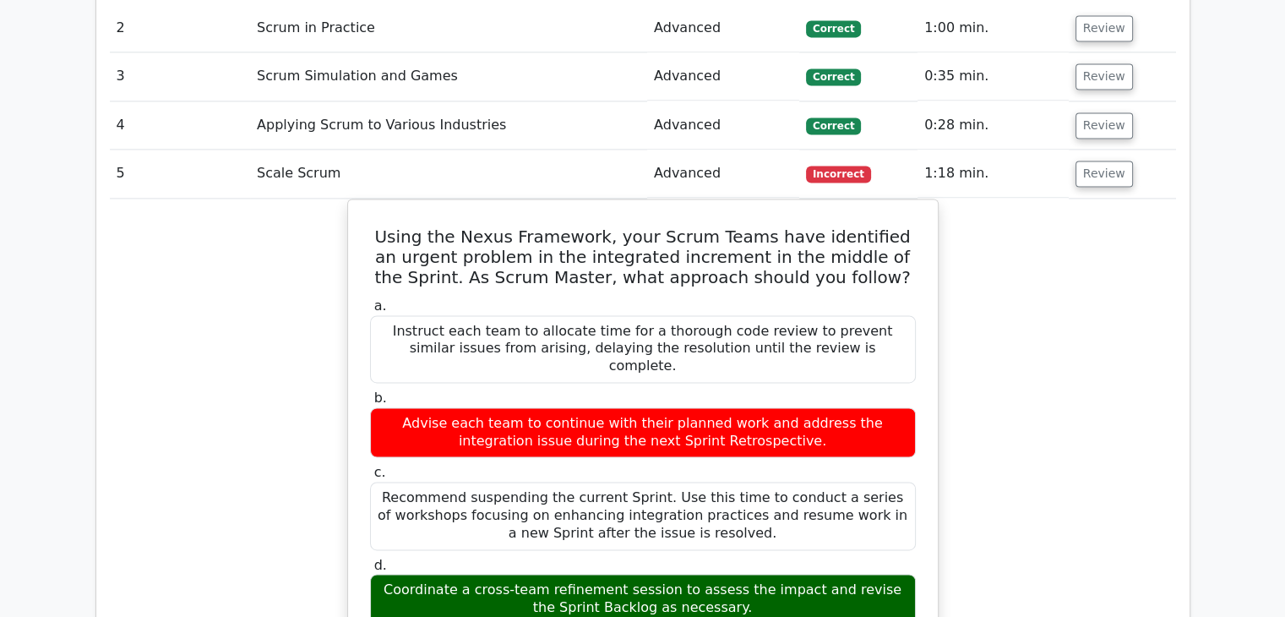
click at [228, 198] on div "Using the Nexus Framework, your Scrum Teams have identified an urgent problem i…" at bounding box center [643, 550] width 1066 height 704
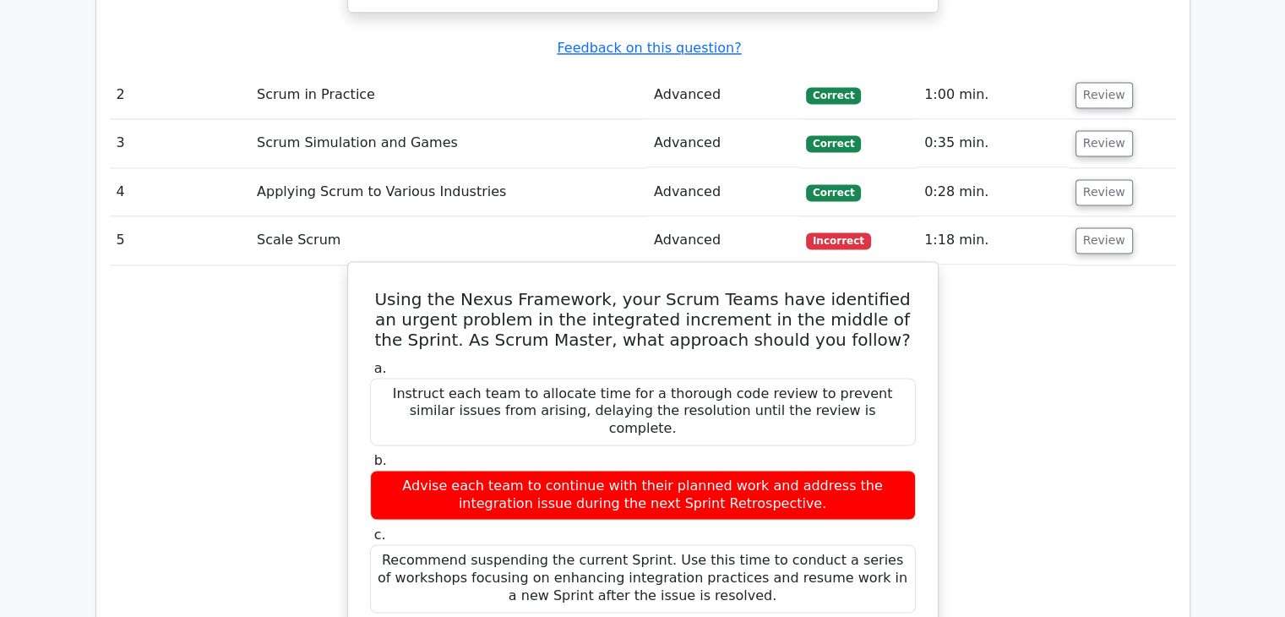
scroll to position [2347, 0]
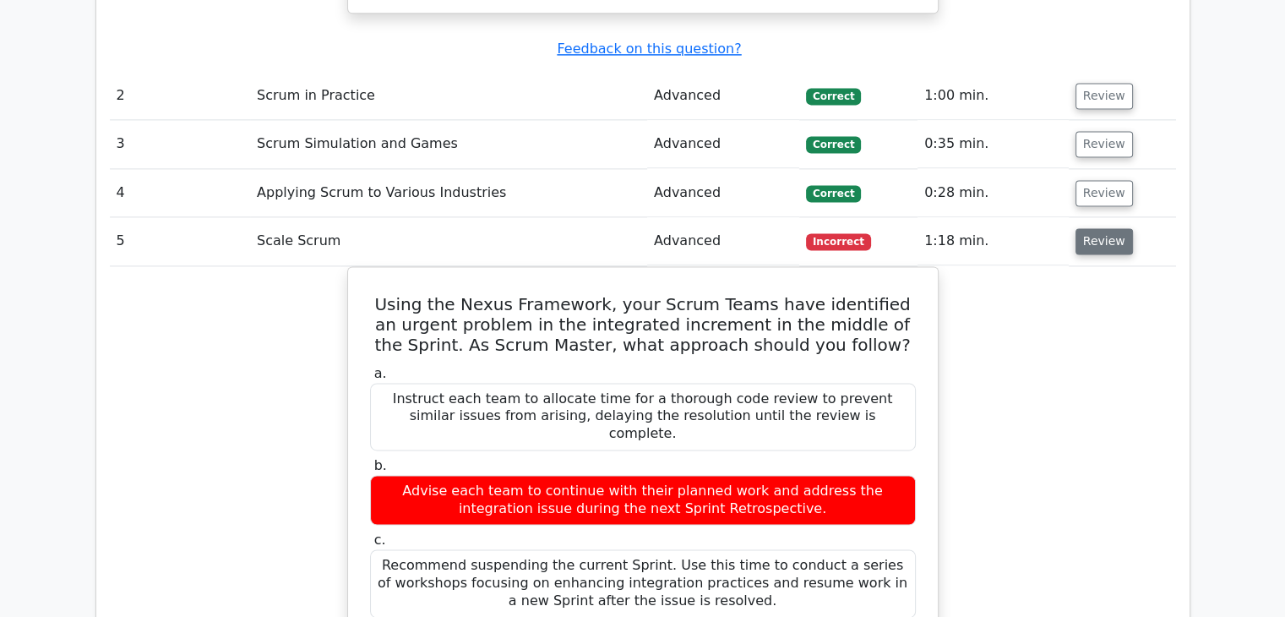
click at [1107, 228] on button "Review" at bounding box center [1103, 241] width 57 height 26
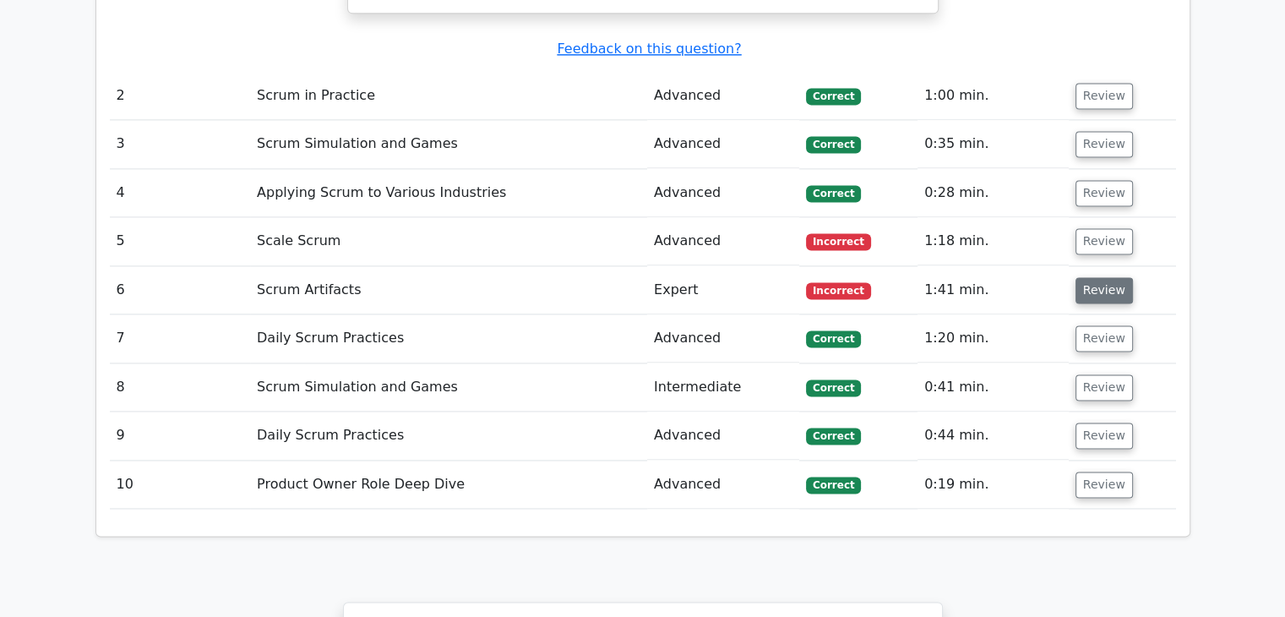
click at [1116, 277] on button "Review" at bounding box center [1103, 290] width 57 height 26
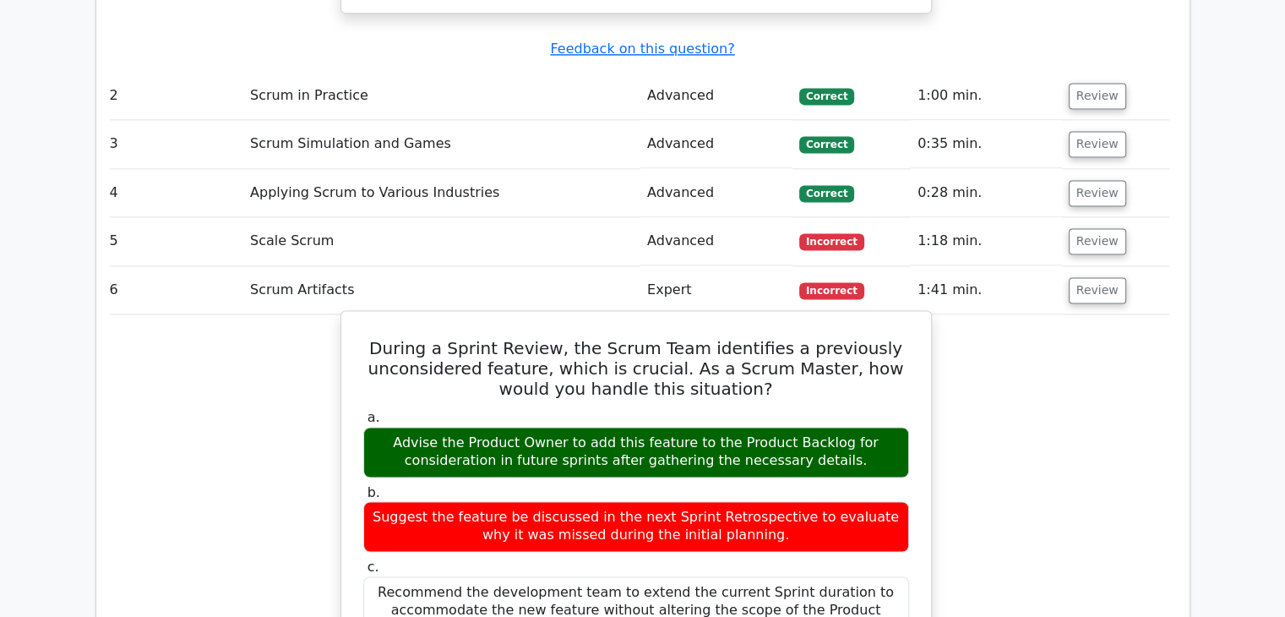
scroll to position [0, 7]
drag, startPoint x: 400, startPoint y: 227, endPoint x: 862, endPoint y: 558, distance: 568.4
copy div "During a Sprint Review, the Scrum Team identifies a previously unconsidered fea…"
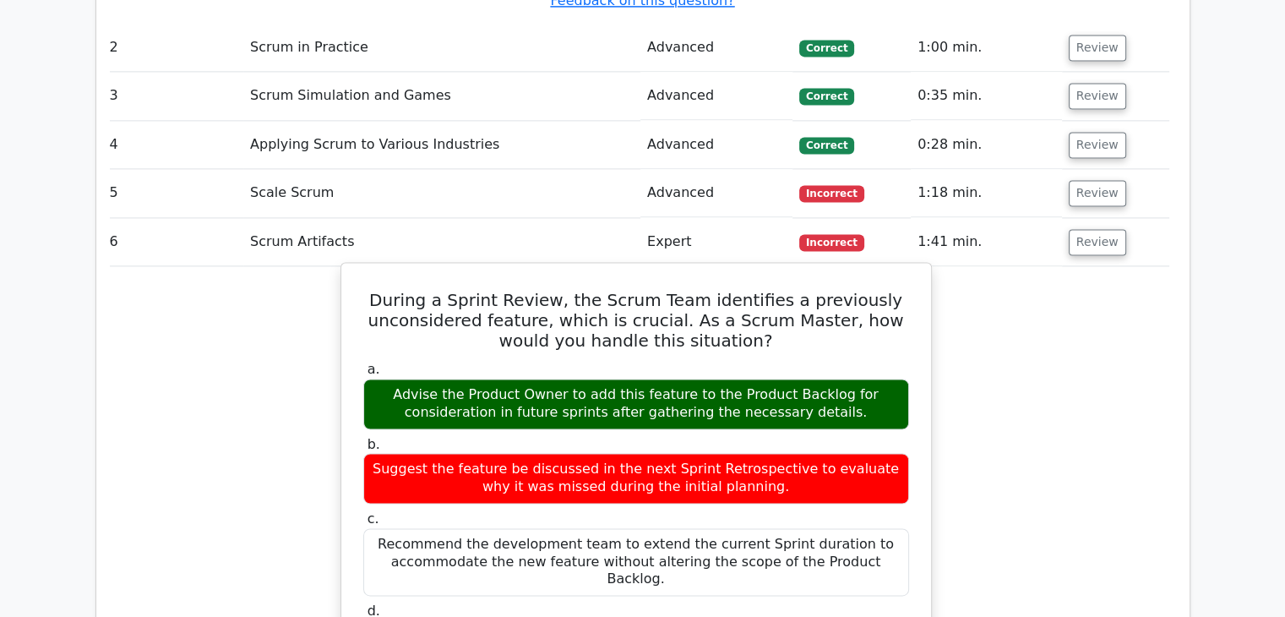
scroll to position [2388, 0]
